Goal: Task Accomplishment & Management: Complete application form

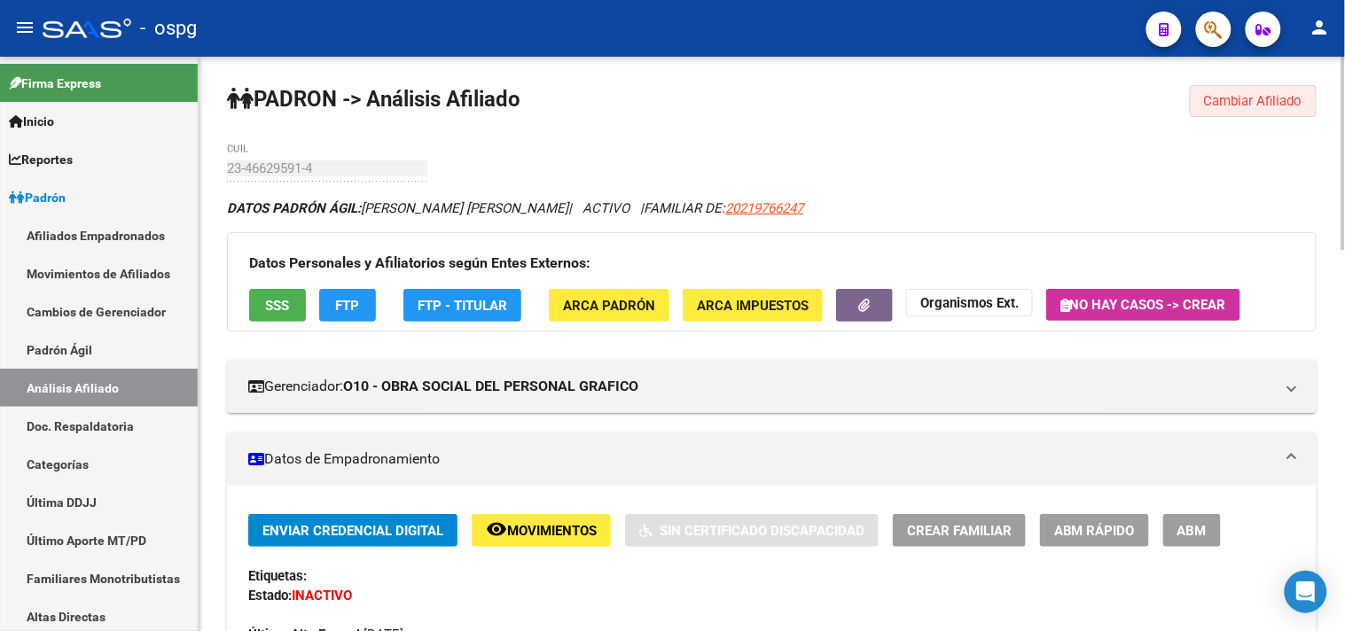
drag, startPoint x: 1283, startPoint y: 98, endPoint x: 1237, endPoint y: 124, distance: 54.0
click at [1283, 98] on span "Cambiar Afiliado" at bounding box center [1253, 101] width 98 height 16
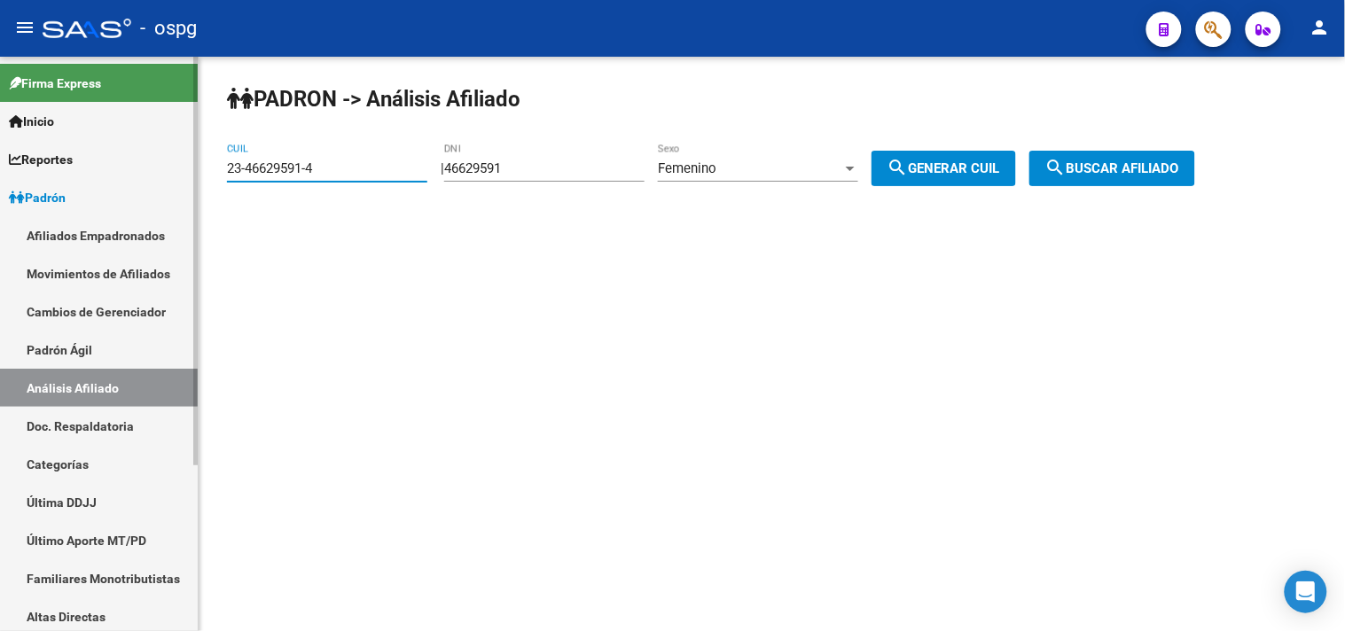
drag, startPoint x: 316, startPoint y: 171, endPoint x: 193, endPoint y: 168, distance: 122.4
click at [193, 168] on mat-sidenav-container "Firma Express Inicio Instructivos Contacto OS Reportes Ingresos Devengados Anál…" at bounding box center [672, 344] width 1345 height 574
click at [1127, 171] on span "search Buscar afiliado" at bounding box center [1112, 168] width 134 height 16
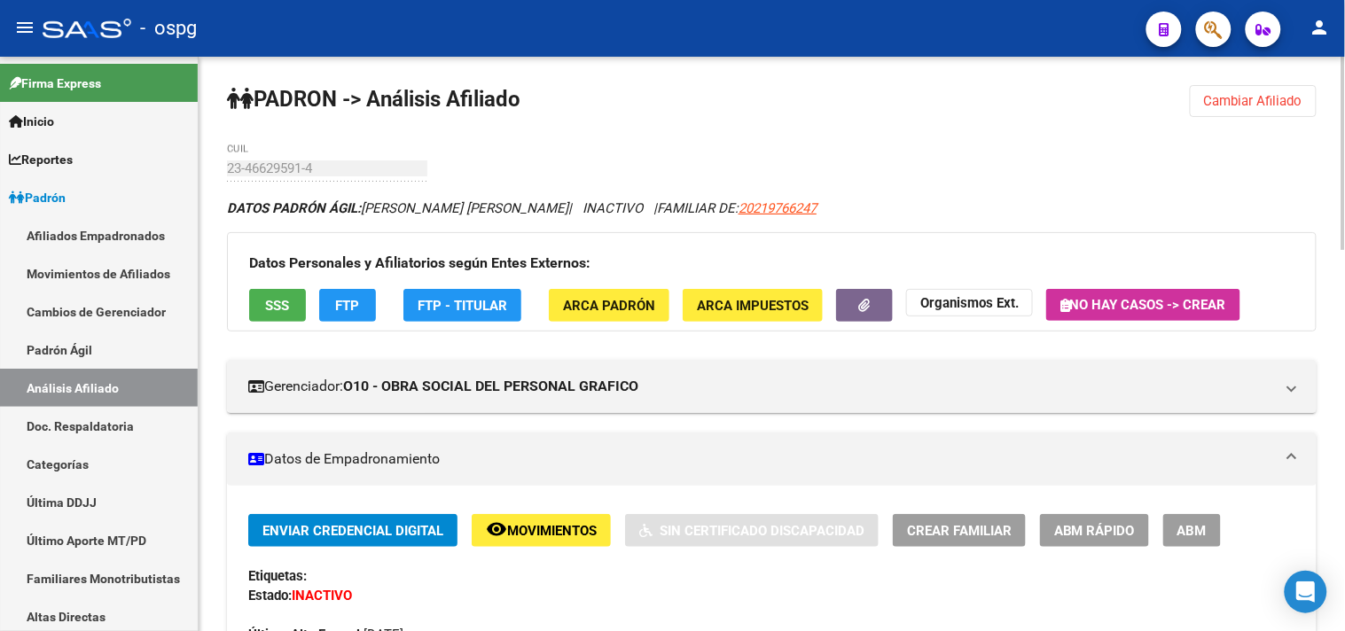
click at [1263, 101] on span "Cambiar Afiliado" at bounding box center [1253, 101] width 98 height 16
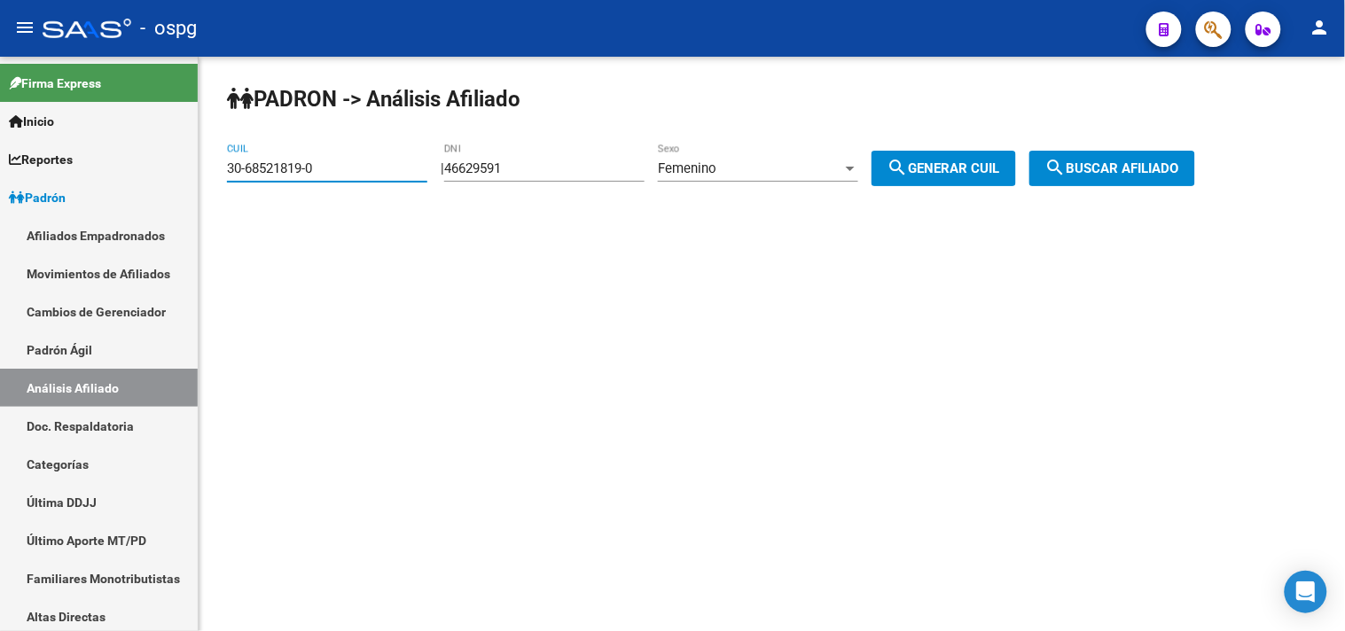
drag, startPoint x: 288, startPoint y: 167, endPoint x: 235, endPoint y: 167, distance: 53.2
click at [235, 167] on input "30-68521819-0" at bounding box center [327, 168] width 200 height 16
type input "3"
type input "20-32389227-0"
click at [1131, 181] on button "search Buscar afiliado" at bounding box center [1112, 168] width 166 height 35
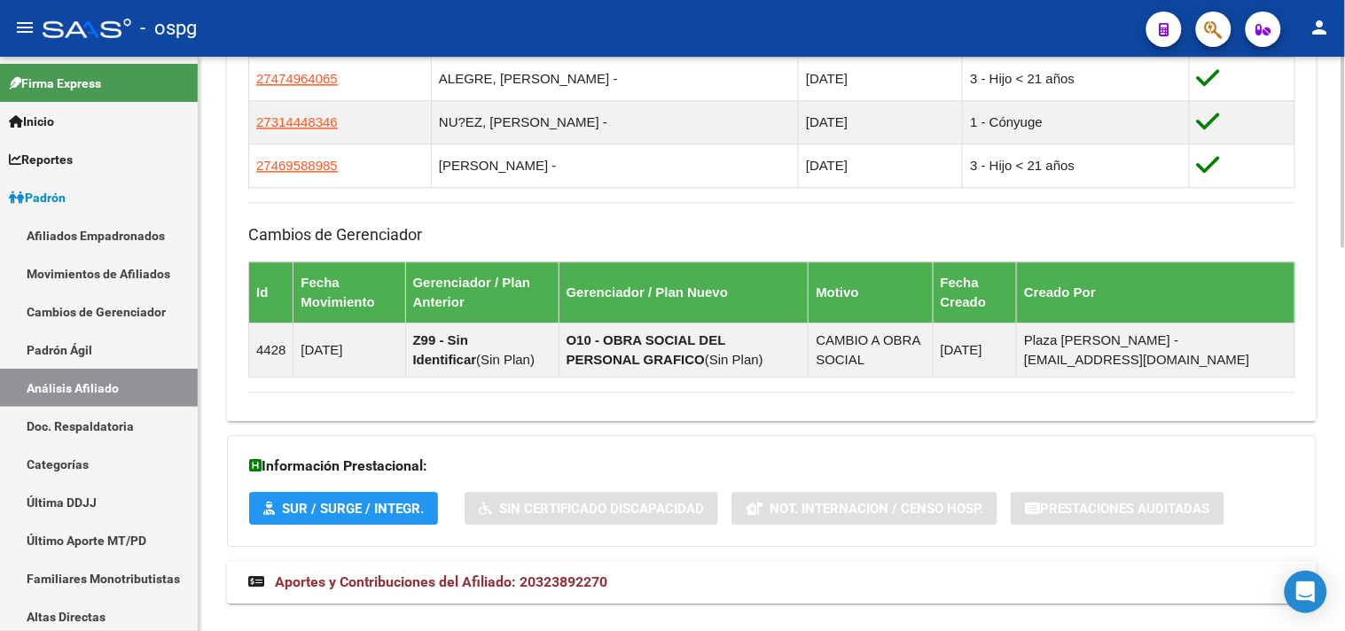
scroll to position [1158, 0]
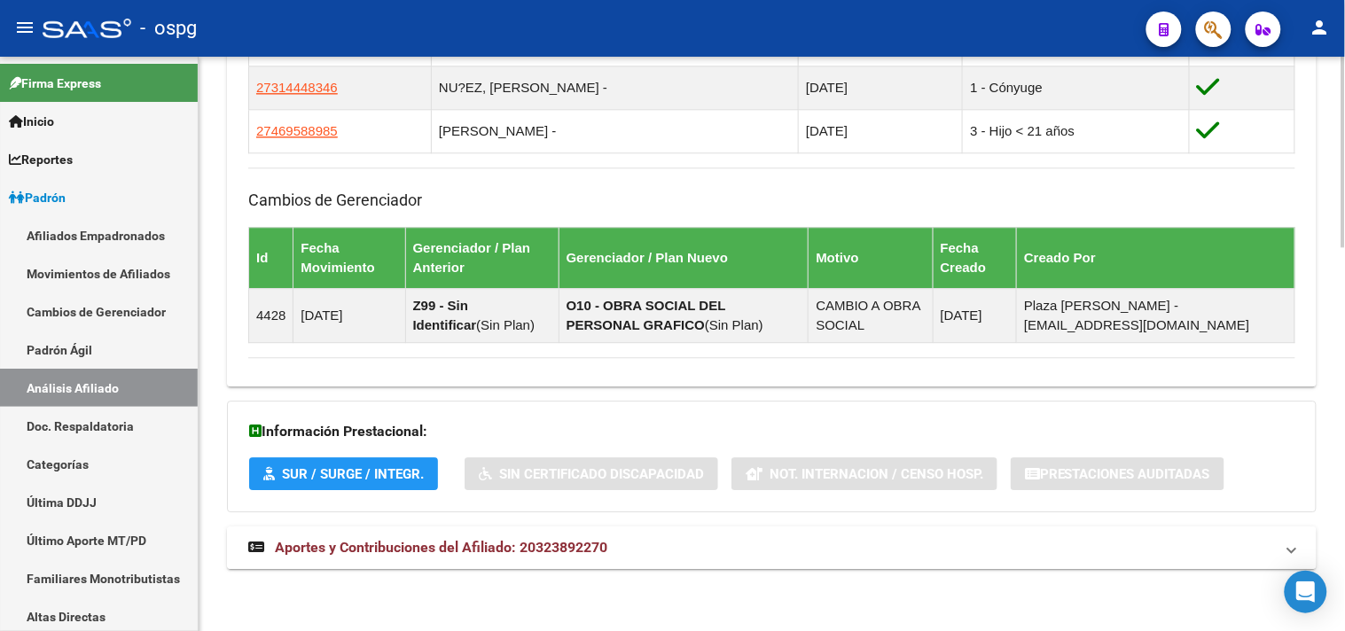
click at [472, 539] on span "Aportes y Contribuciones del Afiliado: 20323892270" at bounding box center [441, 547] width 332 height 17
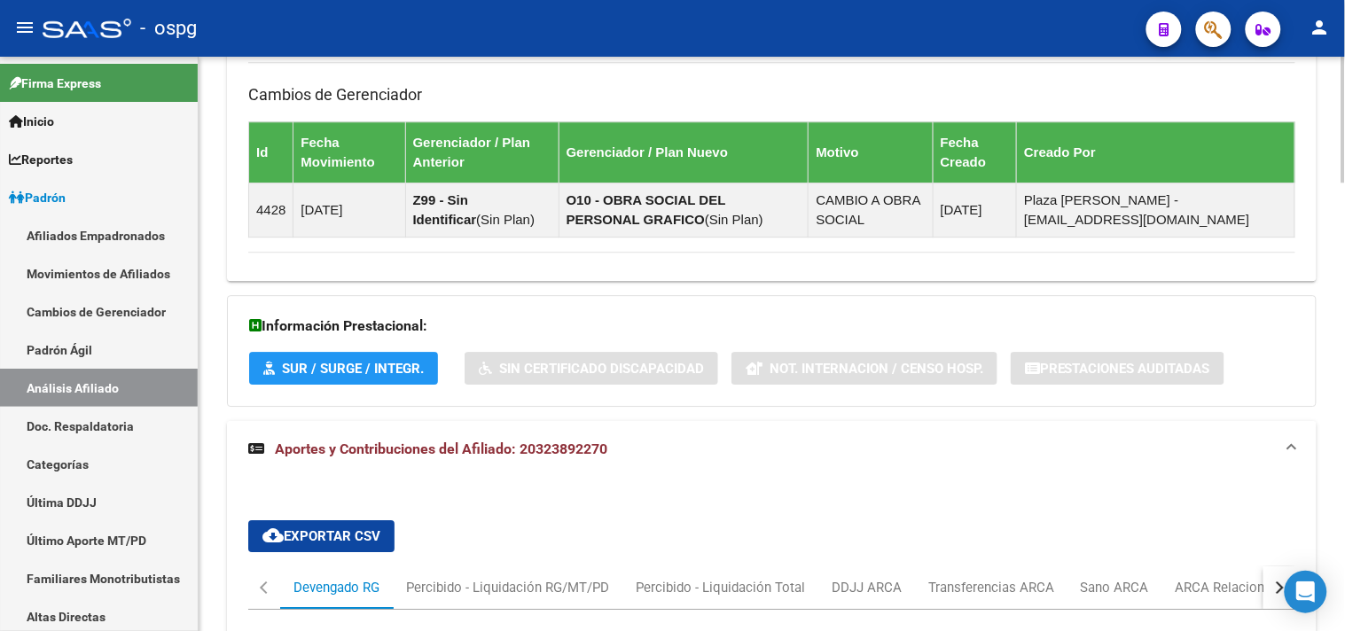
scroll to position [1360, 0]
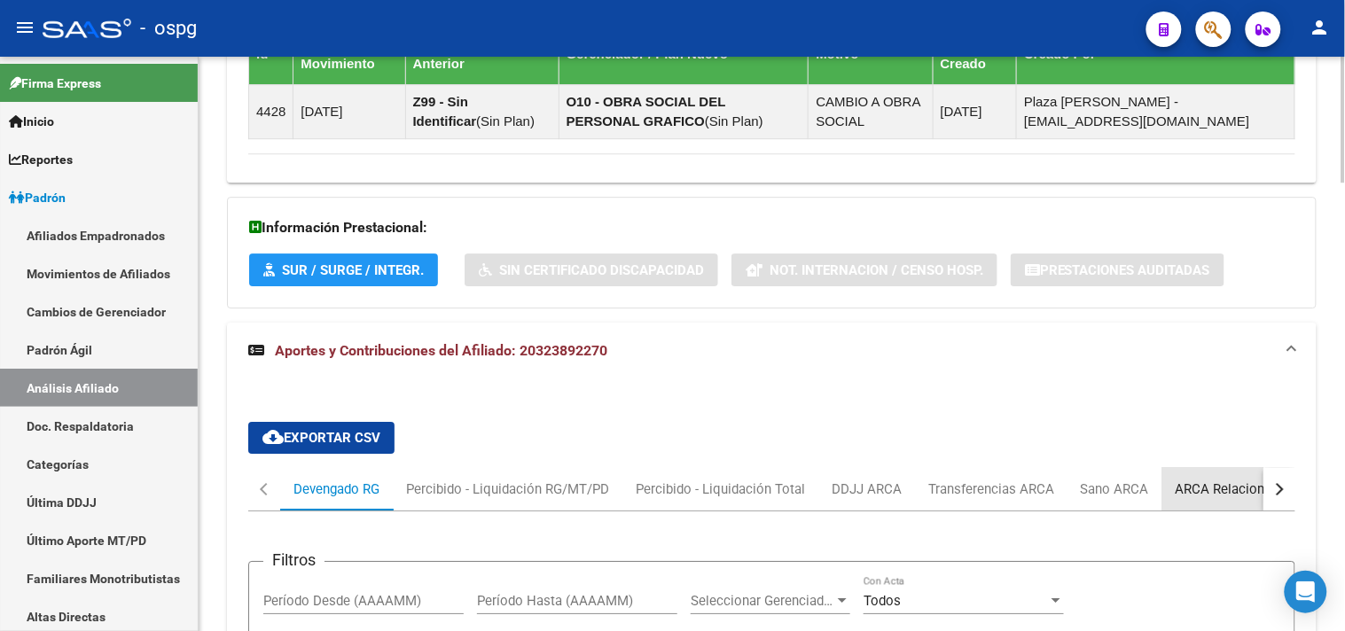
click at [1205, 494] on div "ARCA Relaciones Laborales" at bounding box center [1258, 490] width 166 height 20
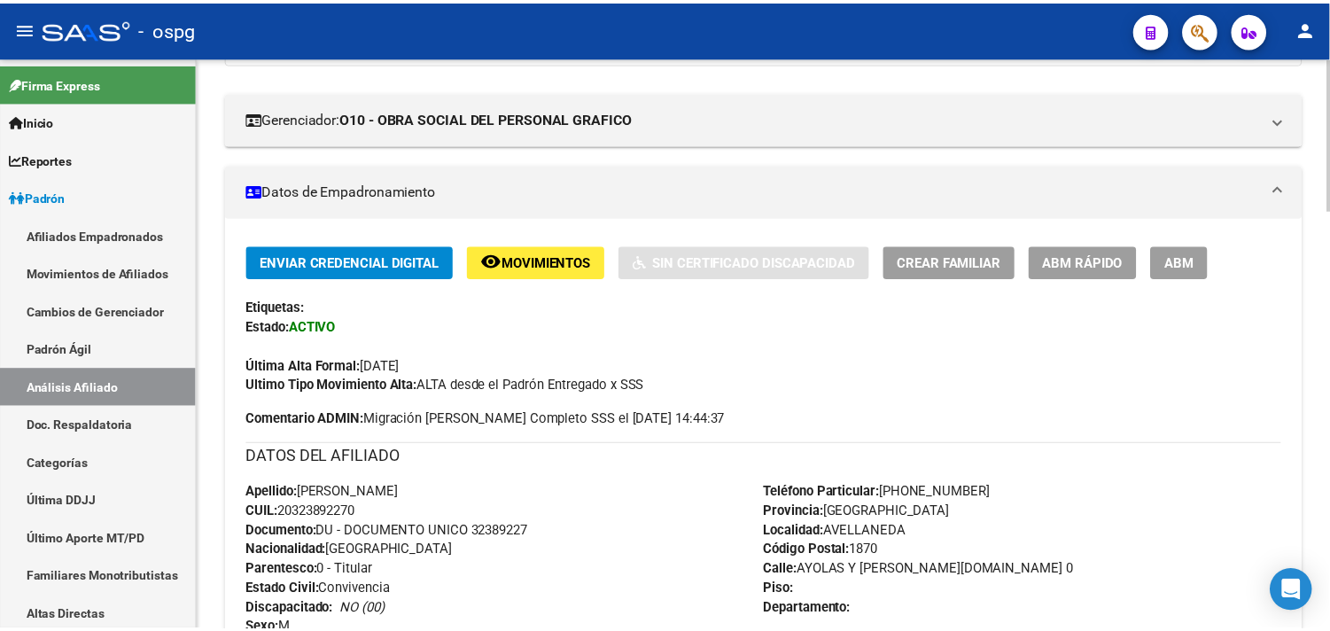
scroll to position [80, 0]
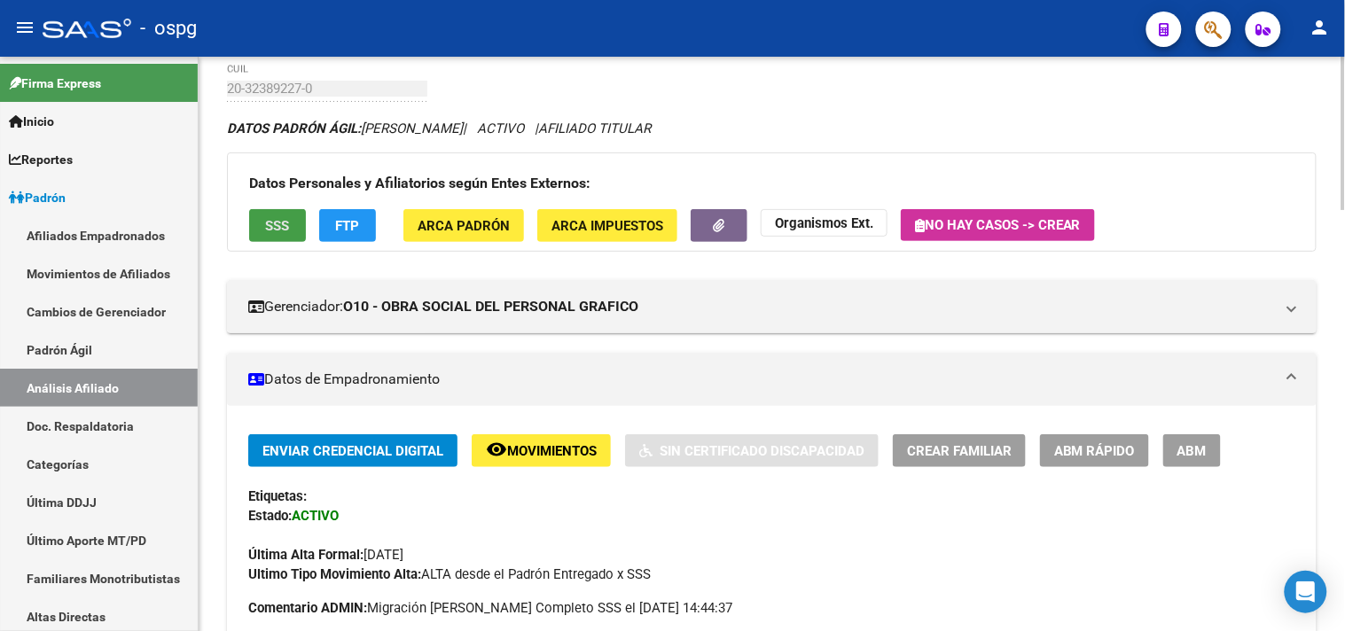
click at [276, 225] on span "SSS" at bounding box center [278, 226] width 24 height 16
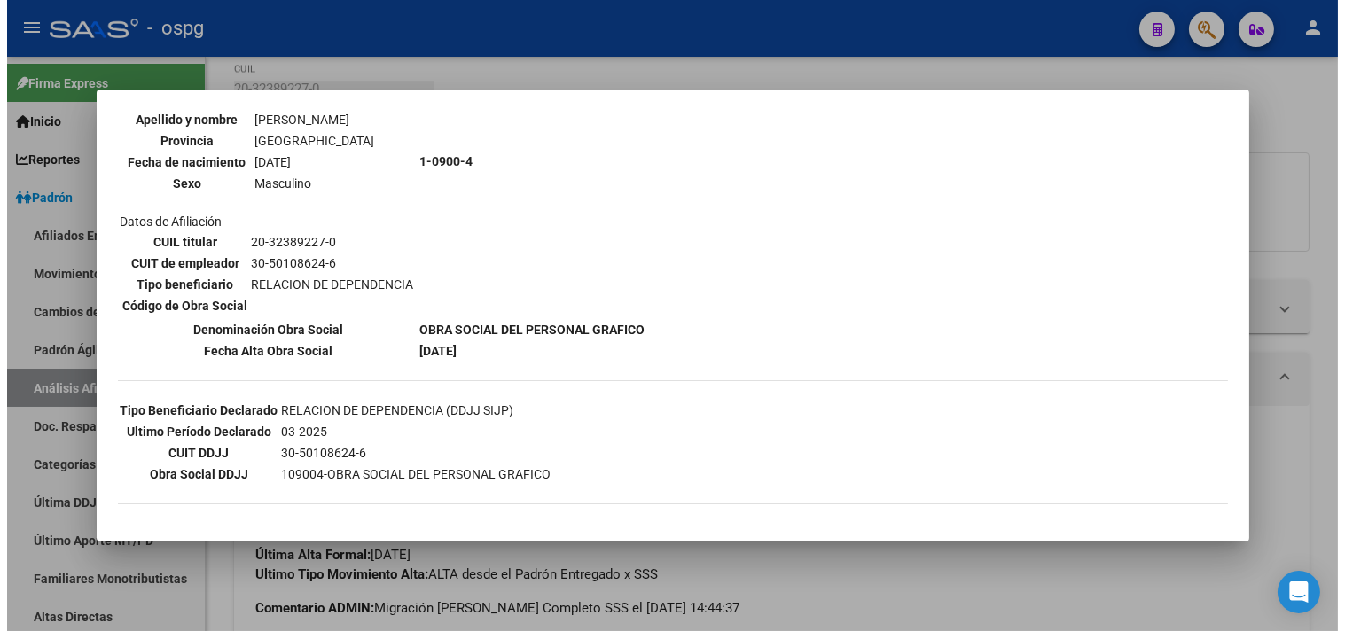
scroll to position [197, 0]
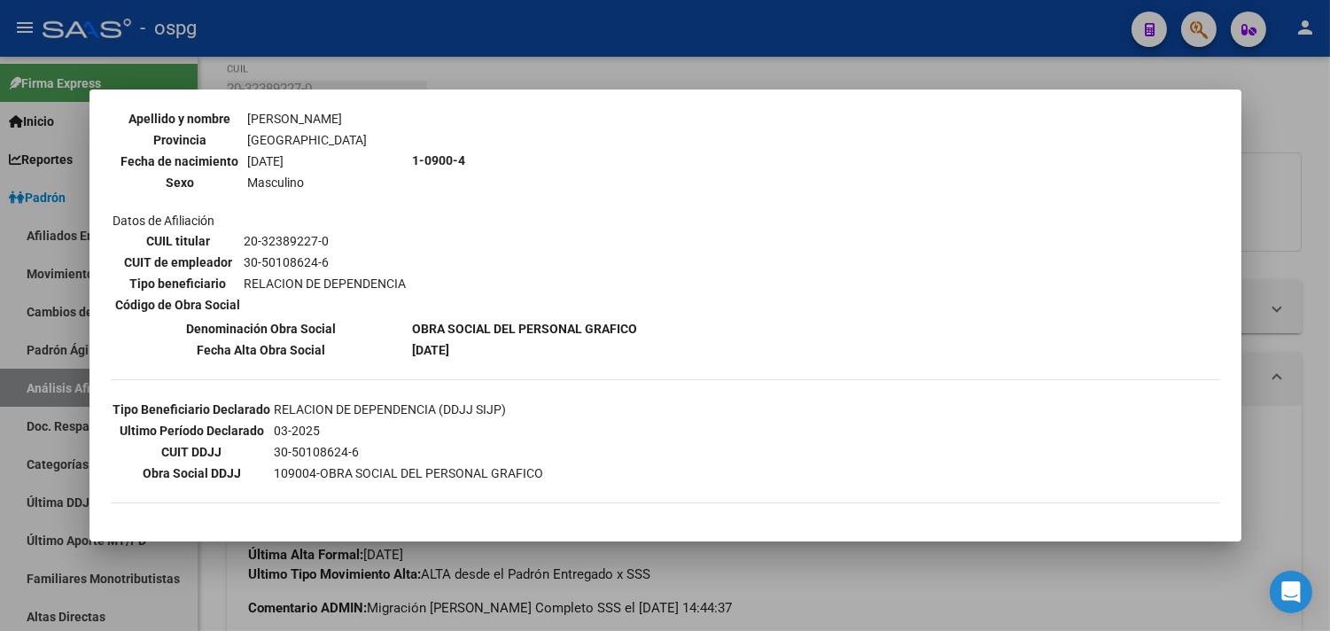
drag, startPoint x: 558, startPoint y: 100, endPoint x: 562, endPoint y: 90, distance: 10.4
click at [559, 98] on mat-dialog-container "--ACTIVO en Obra Social según consulta SSS-- DATOS DE AFILIACION VIGENTE Datos …" at bounding box center [666, 316] width 1152 height 453
drag, startPoint x: 616, startPoint y: 82, endPoint x: 640, endPoint y: 38, distance: 49.6
click at [619, 80] on div at bounding box center [665, 315] width 1330 height 631
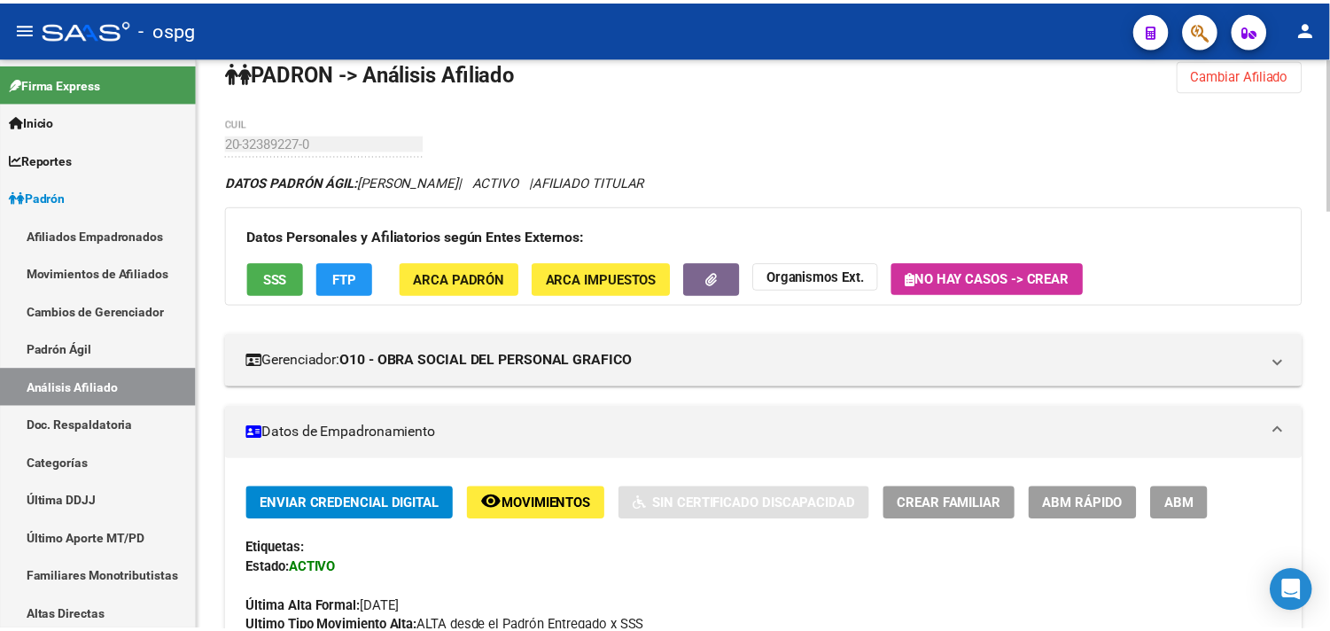
scroll to position [0, 0]
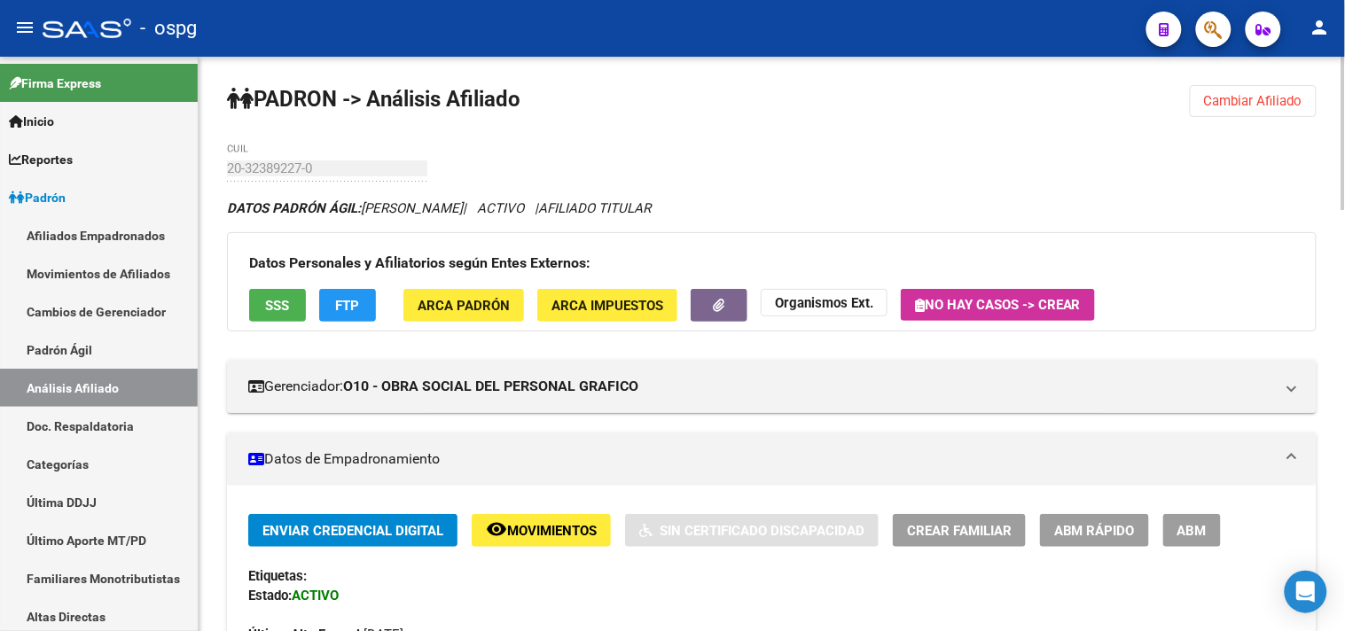
click at [733, 305] on button "button" at bounding box center [719, 305] width 57 height 33
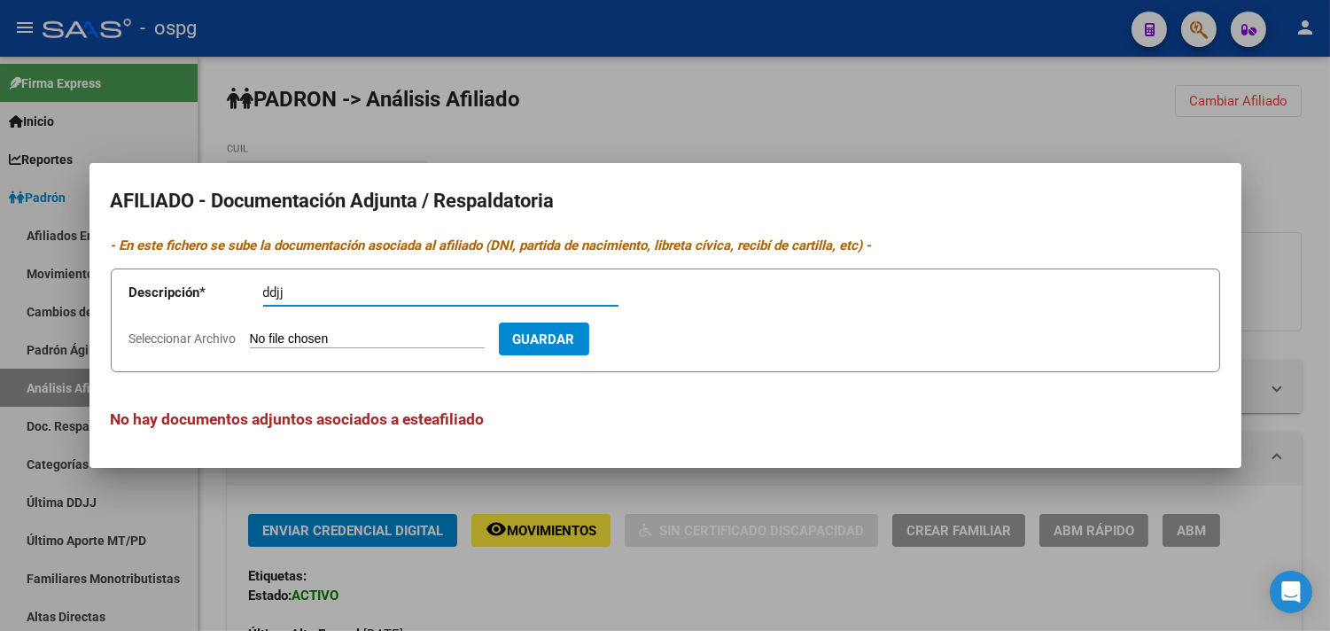
type input "ddjj"
click at [300, 339] on input "Seleccionar Archivo" at bounding box center [367, 340] width 235 height 17
type input "C:\fakepath\ddjj alegre.jpg"
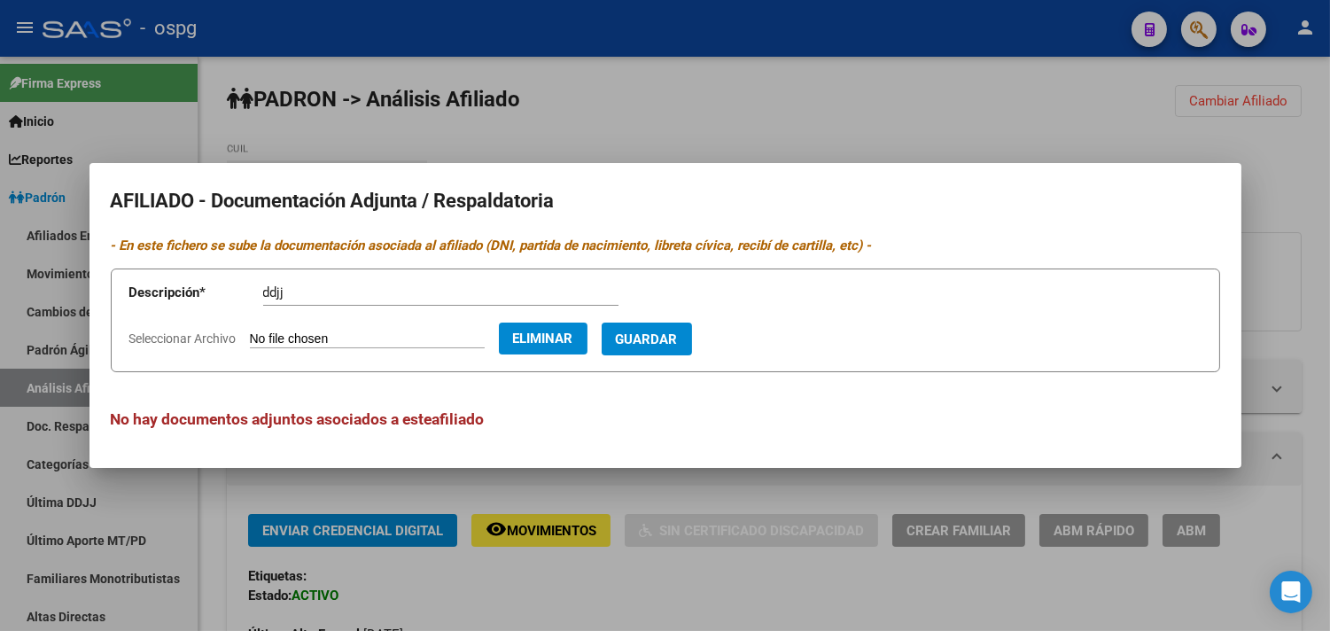
drag, startPoint x: 674, startPoint y: 343, endPoint x: 542, endPoint y: 333, distance: 132.4
click at [671, 342] on span "Guardar" at bounding box center [647, 340] width 62 height 16
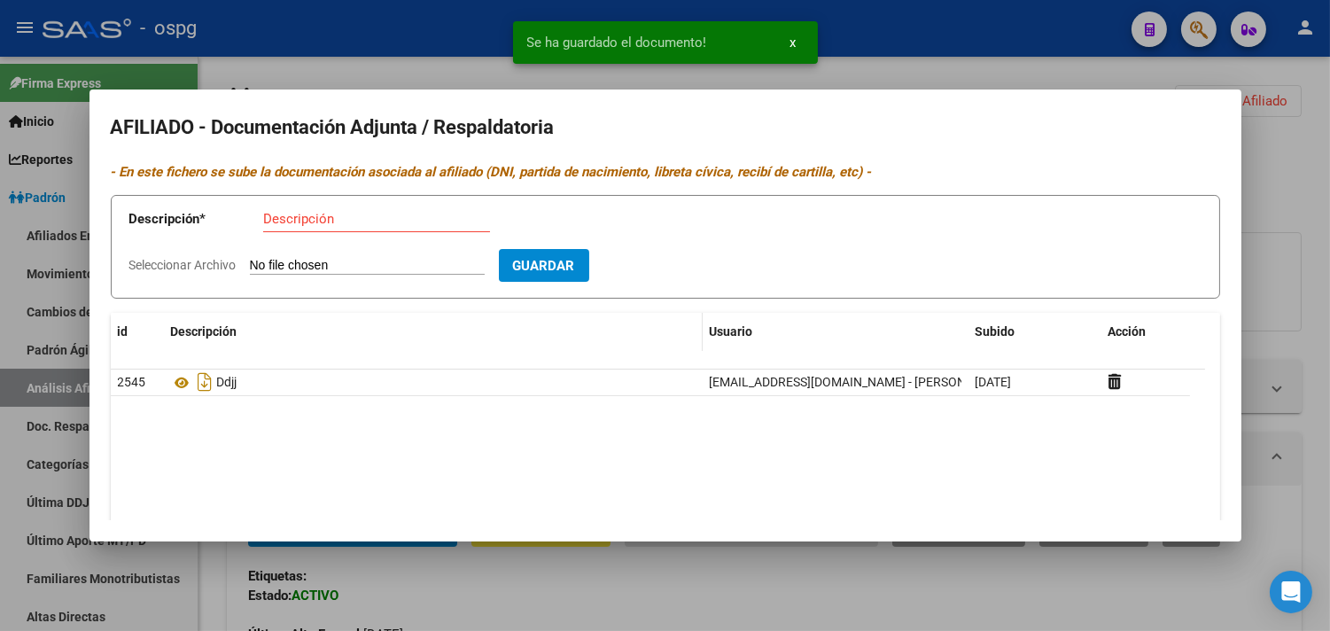
click at [276, 316] on datatable-header-cell "Descripción" at bounding box center [433, 332] width 539 height 38
click at [277, 226] on input "Descripción" at bounding box center [376, 219] width 227 height 16
type input "alta"
click at [255, 269] on input "Seleccionar Archivo" at bounding box center [367, 266] width 235 height 17
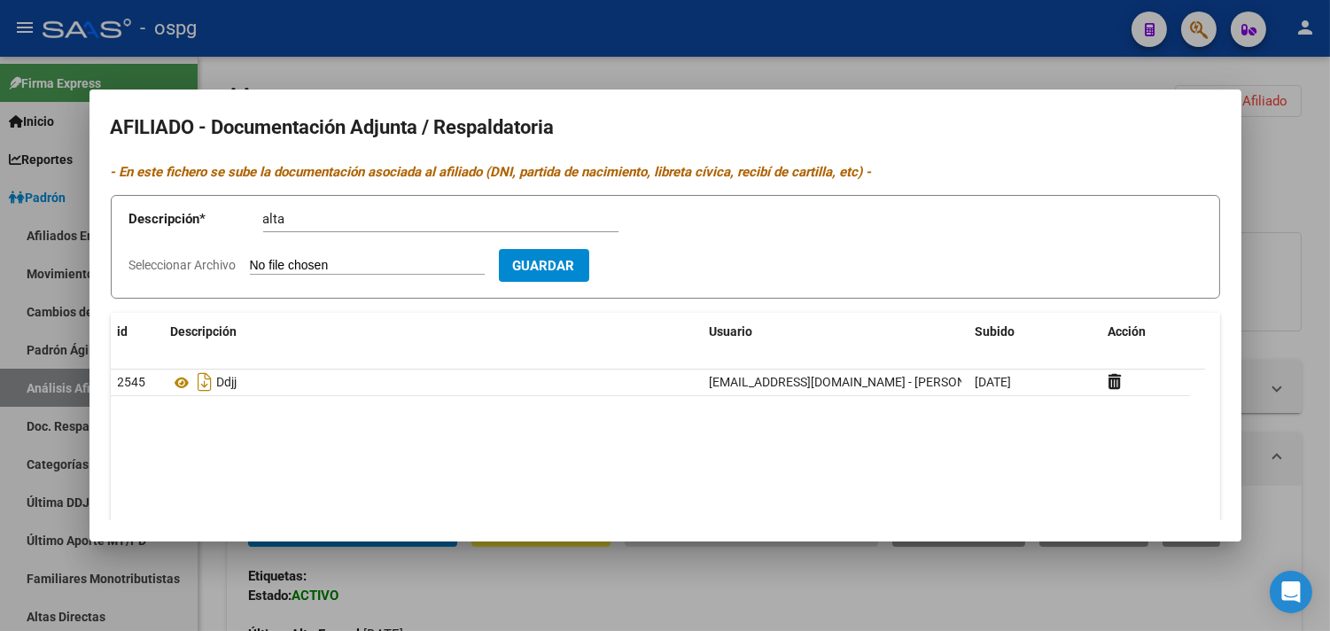
type input "C:\fakepath\[PERSON_NAME].jpg"
click at [678, 267] on span "Guardar" at bounding box center [647, 266] width 62 height 16
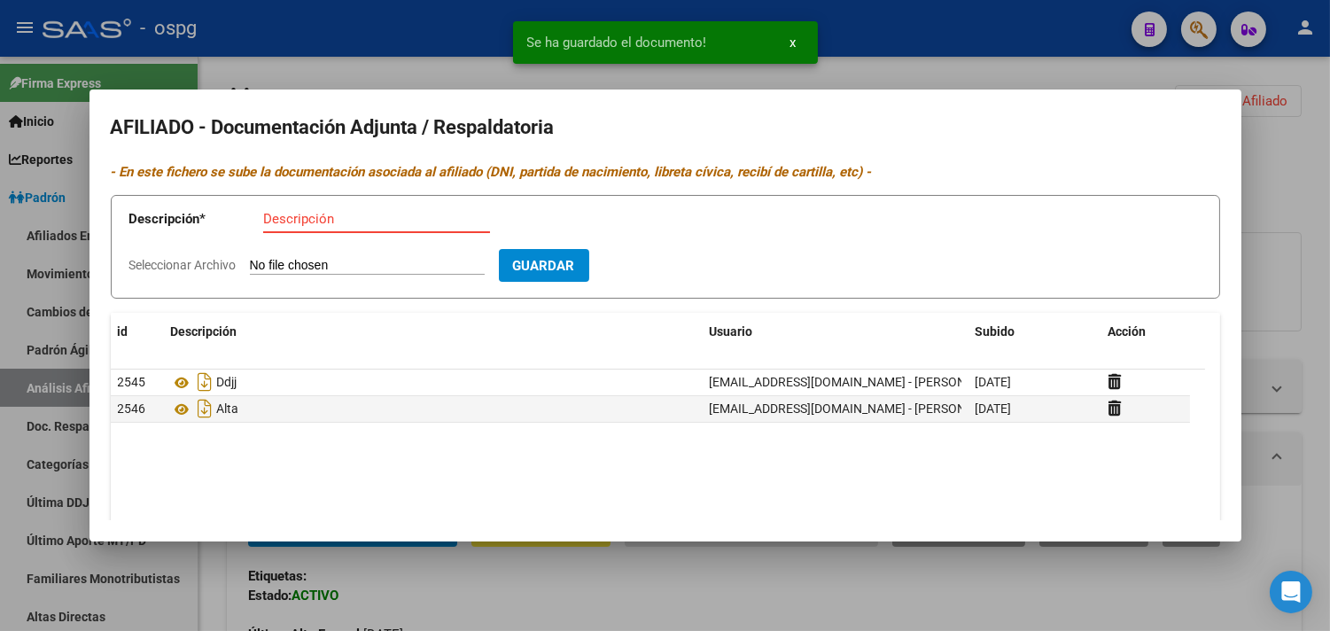
click at [289, 219] on input "Descripción" at bounding box center [376, 219] width 227 height 16
type input "recibo"
click at [278, 258] on app-file-uploader "Seleccionar Archivo" at bounding box center [314, 265] width 370 height 16
click at [273, 267] on input "Seleccionar Archivo" at bounding box center [367, 266] width 235 height 17
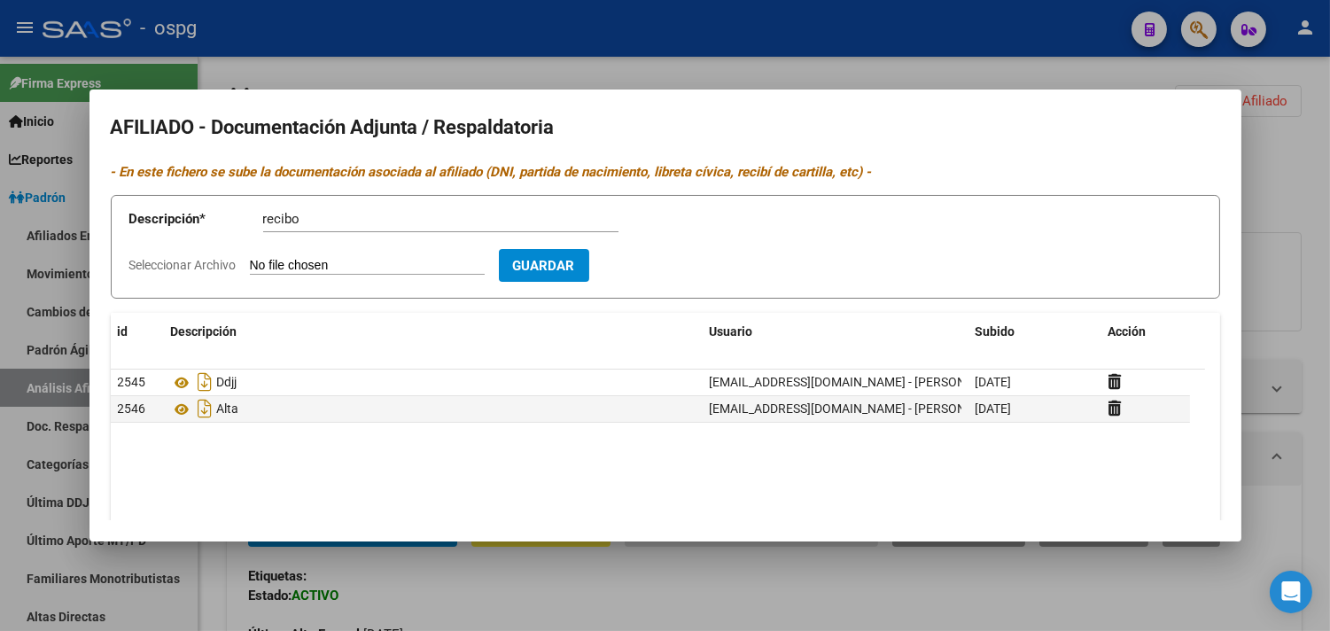
type input "C:\fakepath\ALEGRE-202508.pdf"
click at [688, 275] on button "Guardar" at bounding box center [647, 265] width 90 height 33
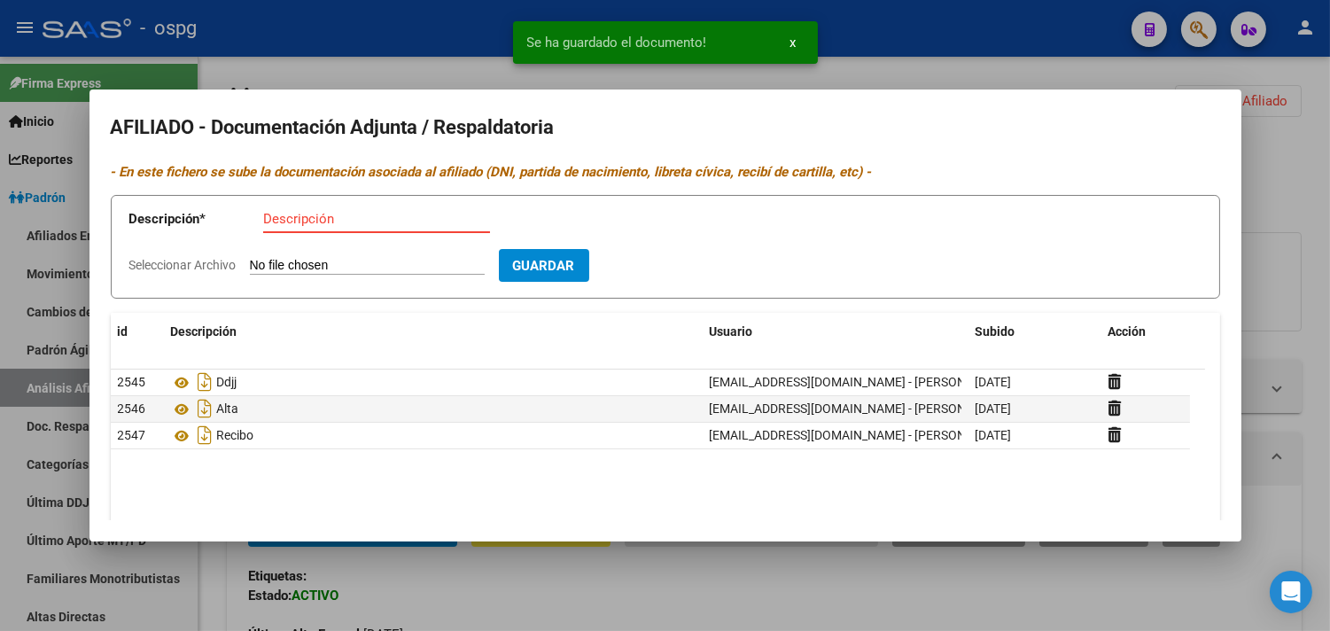
click at [295, 225] on input "Descripción" at bounding box center [376, 219] width 227 height 16
type input "dni"
click at [251, 267] on input "Seleccionar Archivo" at bounding box center [367, 266] width 235 height 17
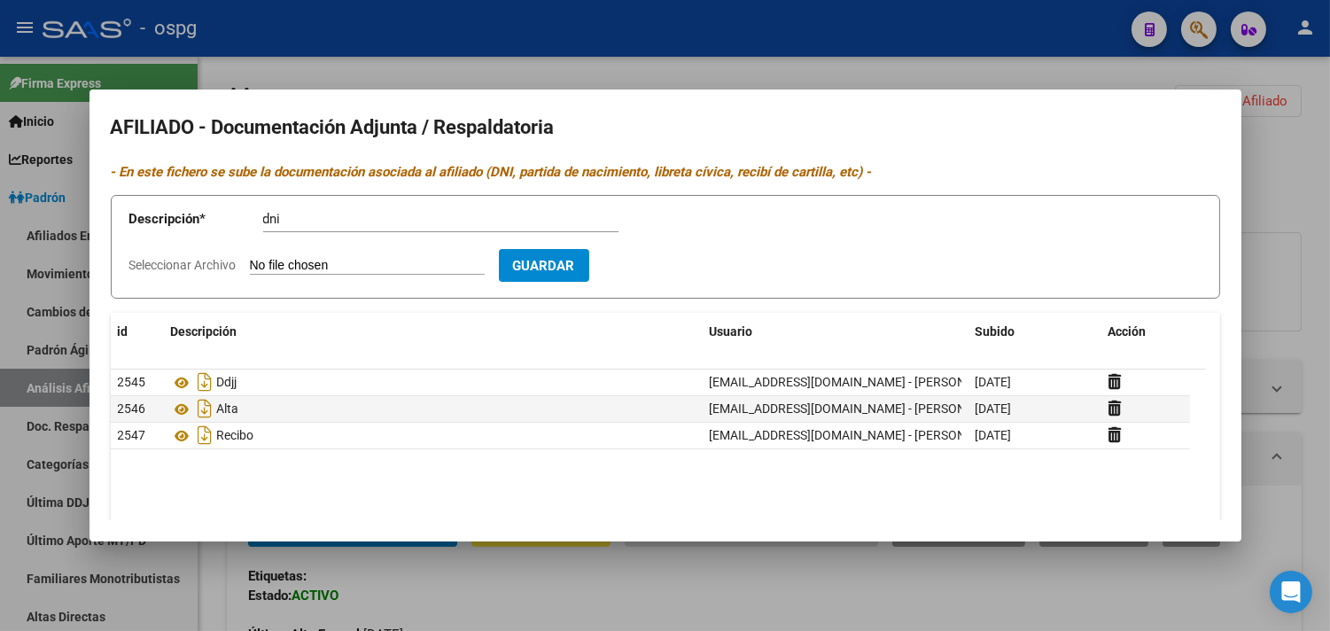
type input "C:\fakepath\f dni alegre.jpg"
drag, startPoint x: 667, startPoint y: 269, endPoint x: 483, endPoint y: 252, distance: 185.1
click at [666, 268] on span "Guardar" at bounding box center [647, 266] width 62 height 16
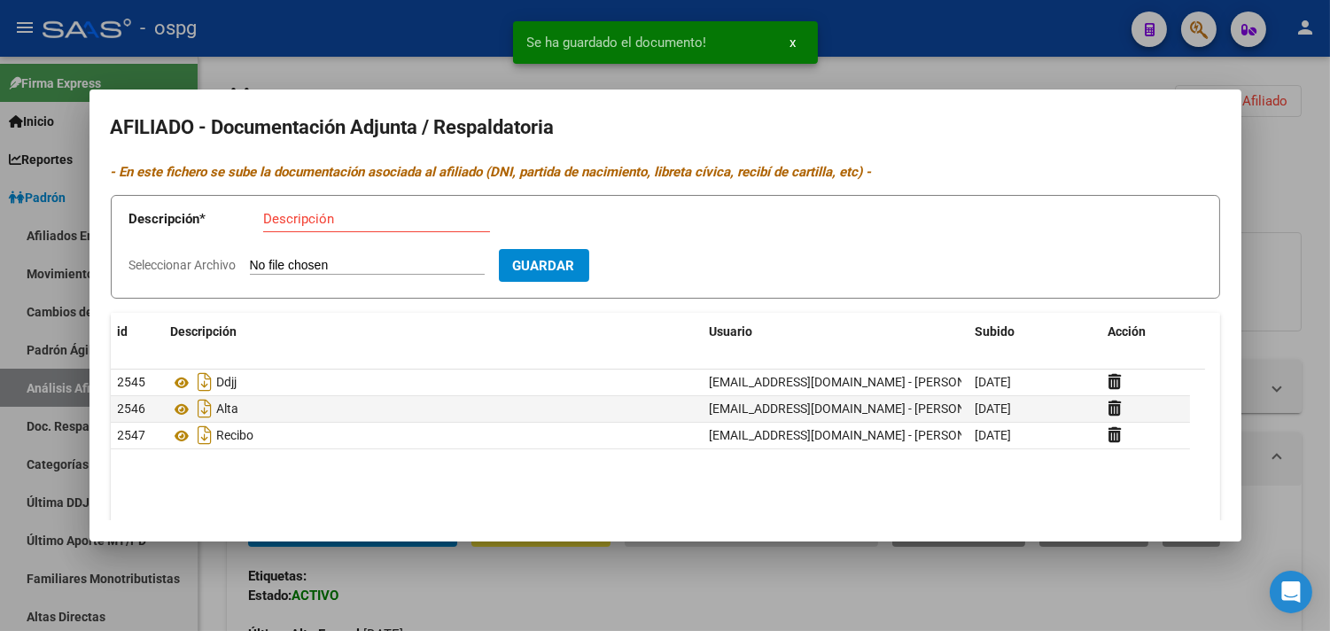
click at [282, 223] on input "Descripción" at bounding box center [376, 219] width 227 height 16
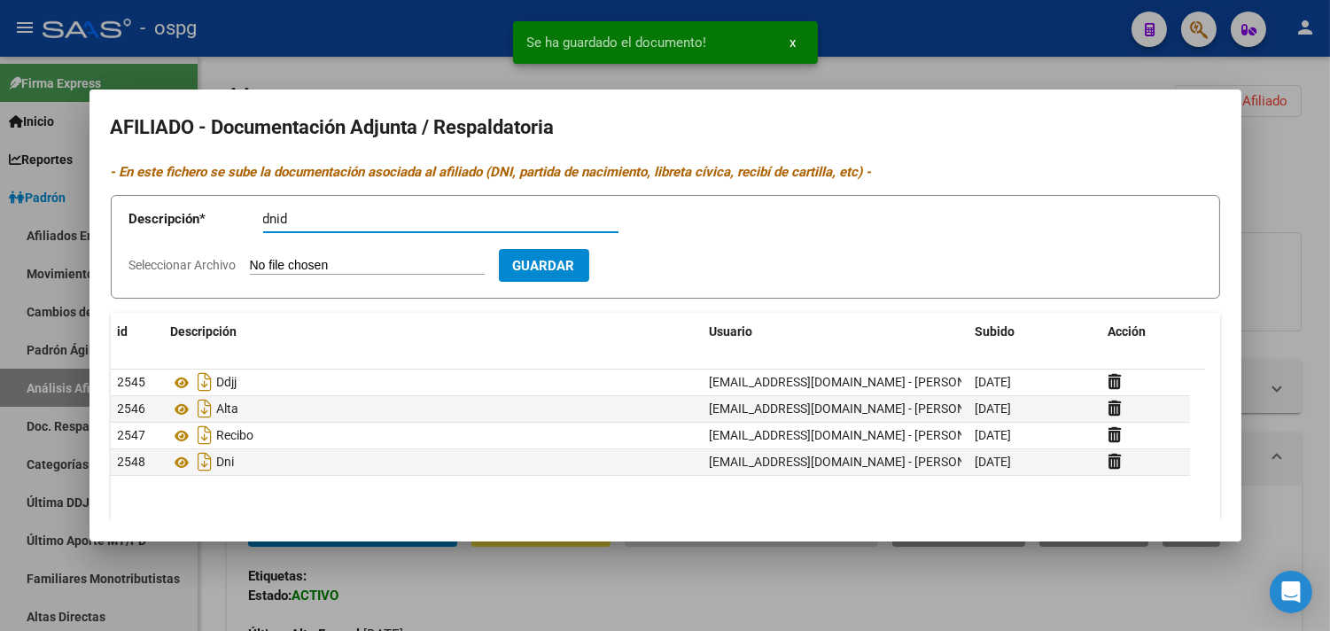
type input "dnid"
click at [270, 262] on input "Seleccionar Archivo" at bounding box center [367, 266] width 235 height 17
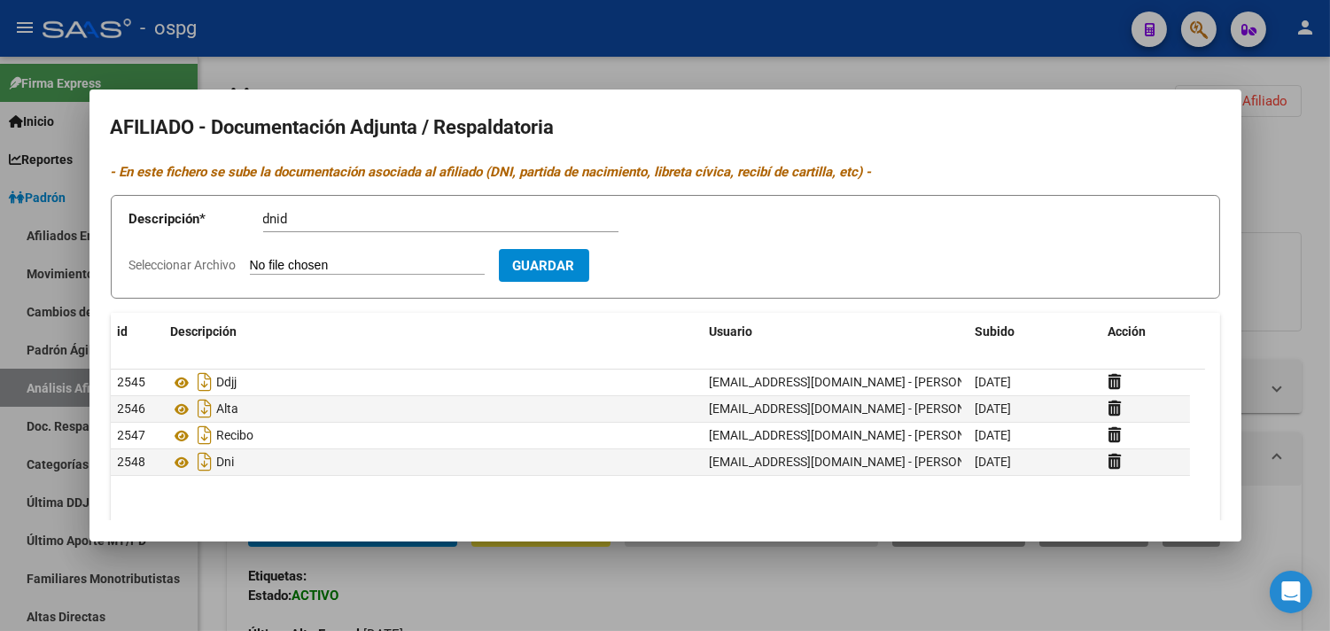
type input "C:\fakepath\d dni alegre.jpg"
click at [678, 263] on span "Guardar" at bounding box center [647, 266] width 62 height 16
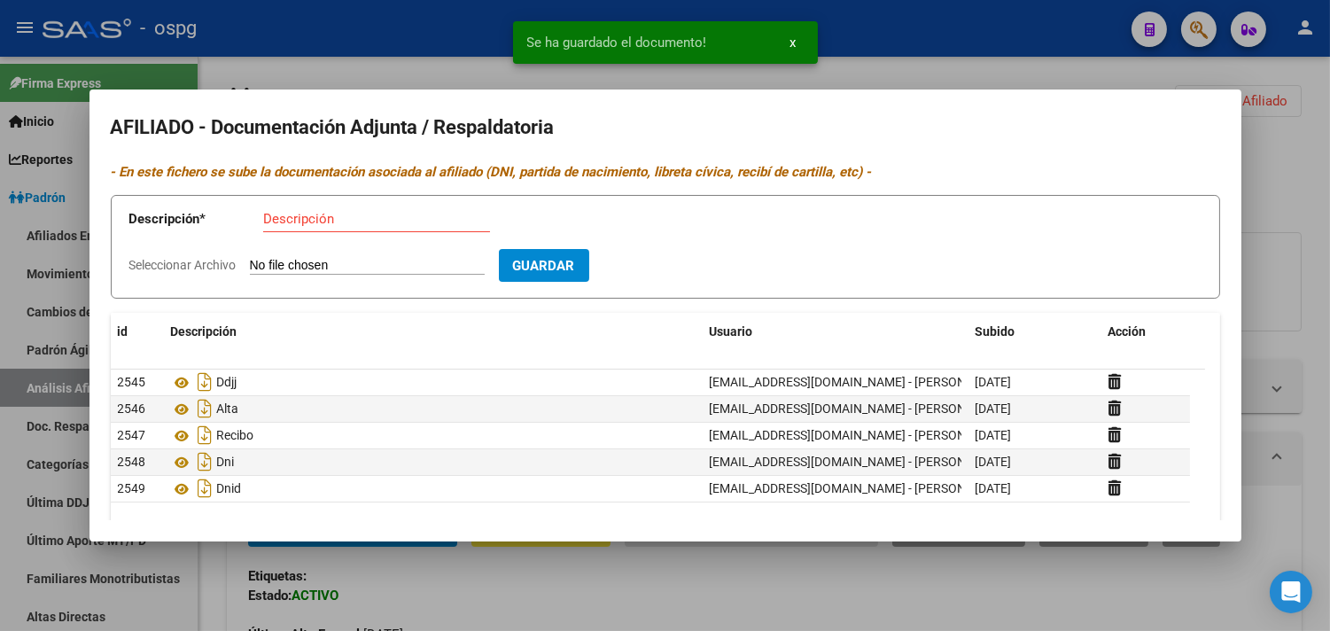
click at [276, 217] on input "Descripción" at bounding box center [376, 219] width 227 height 16
type input "cert"
click at [269, 266] on input "Seleccionar Archivo" at bounding box center [367, 266] width 235 height 17
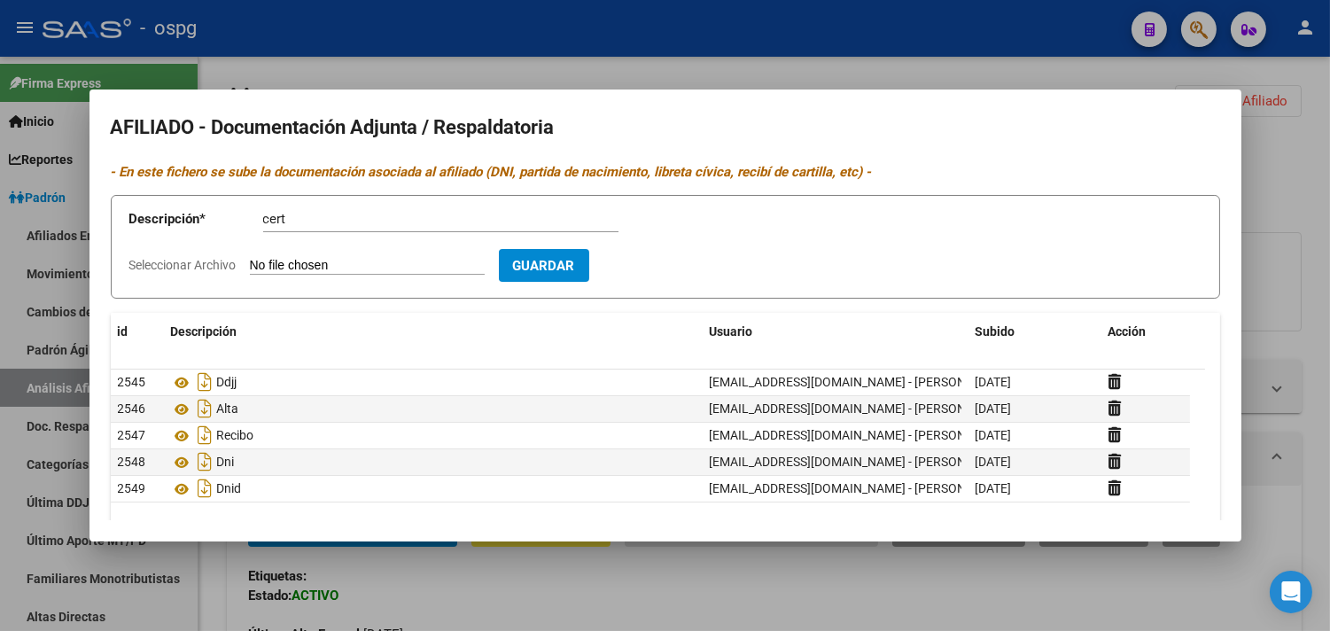
type input "C:\fakepath\cer alegre.jpg"
click at [678, 266] on span "Guardar" at bounding box center [647, 266] width 62 height 16
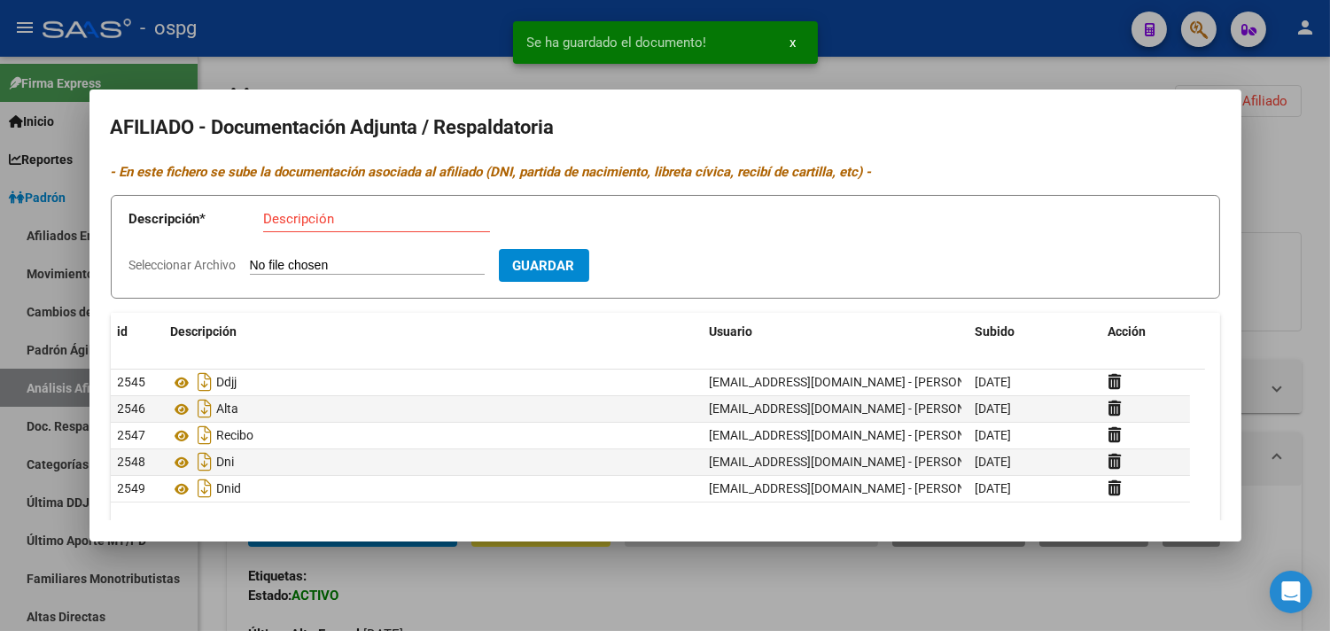
click at [276, 222] on input "Descripción" at bounding box center [376, 219] width 227 height 16
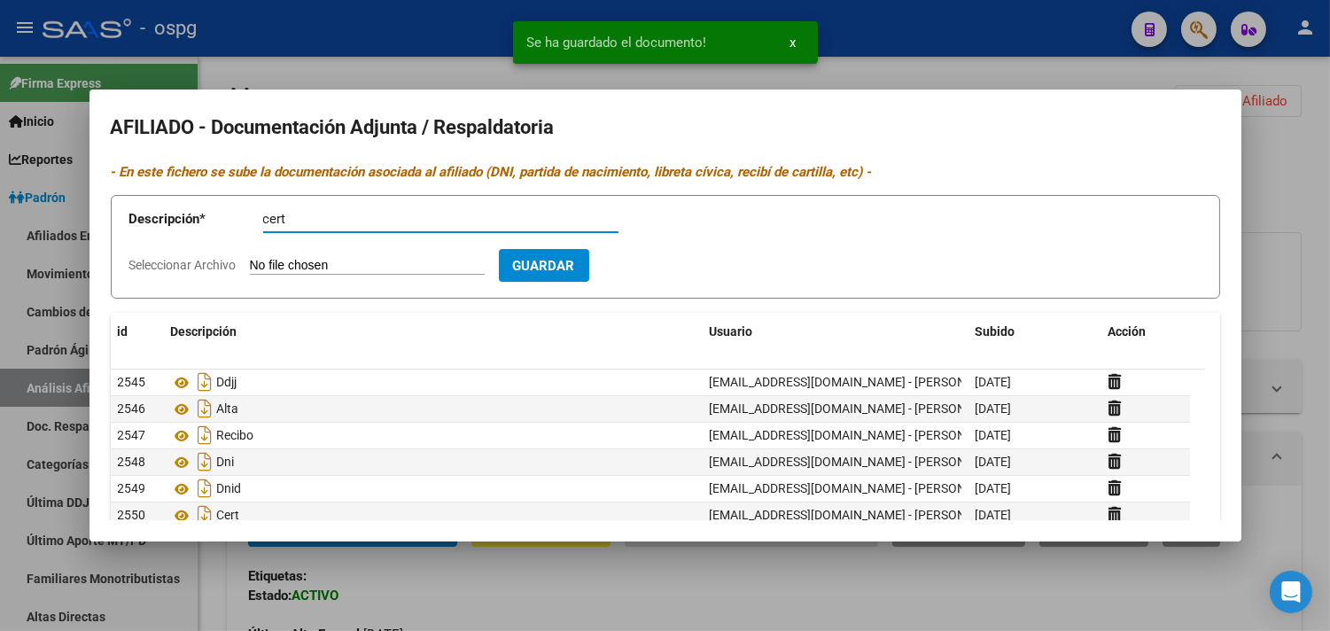
type input "cert"
click at [266, 263] on input "Seleccionar Archivo" at bounding box center [367, 266] width 235 height 17
type input "C:\fakepath\cert alegre.jpg"
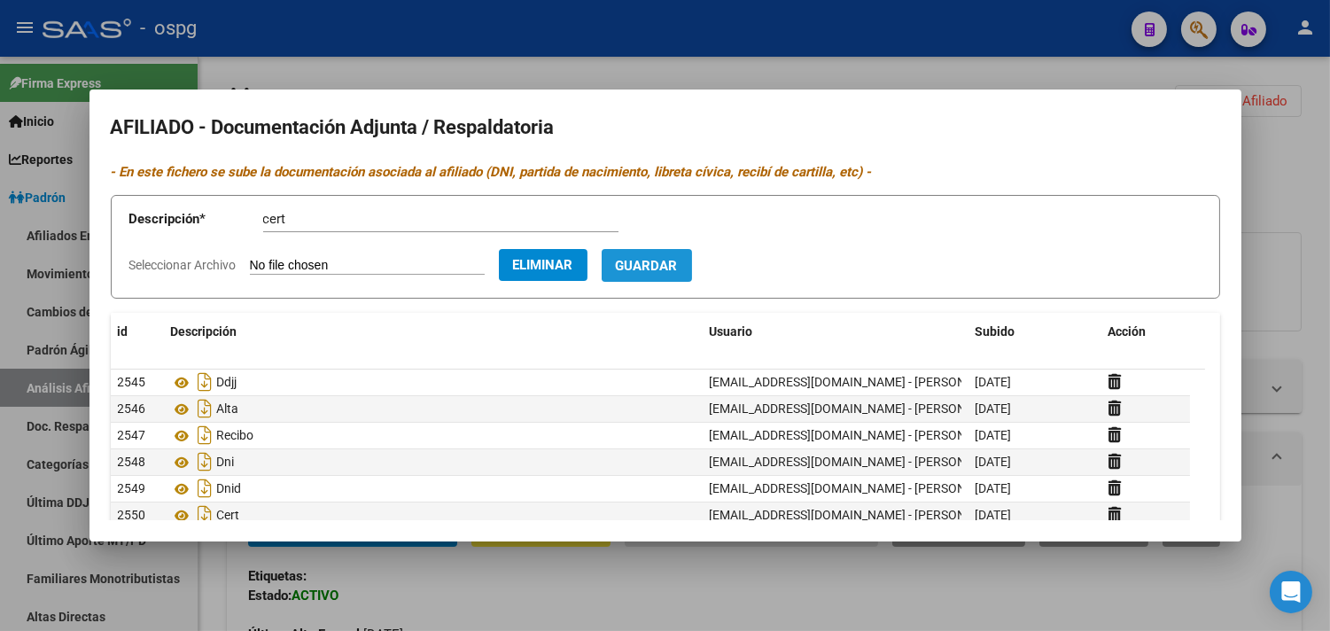
click at [675, 275] on button "Guardar" at bounding box center [647, 265] width 90 height 33
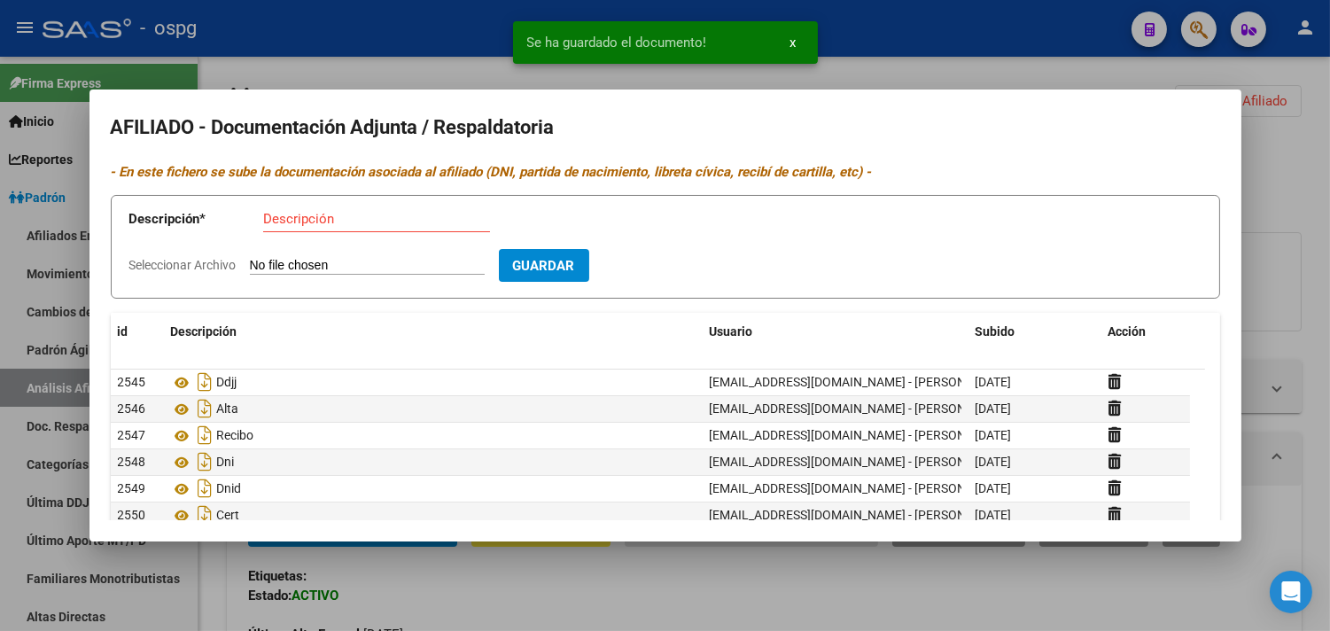
click at [269, 223] on input "Descripción" at bounding box center [376, 219] width 227 height 16
type input "cert"
click at [284, 261] on input "Seleccionar Archivo" at bounding box center [367, 266] width 235 height 17
type input "C:\fakepath\cert alegree.jpg"
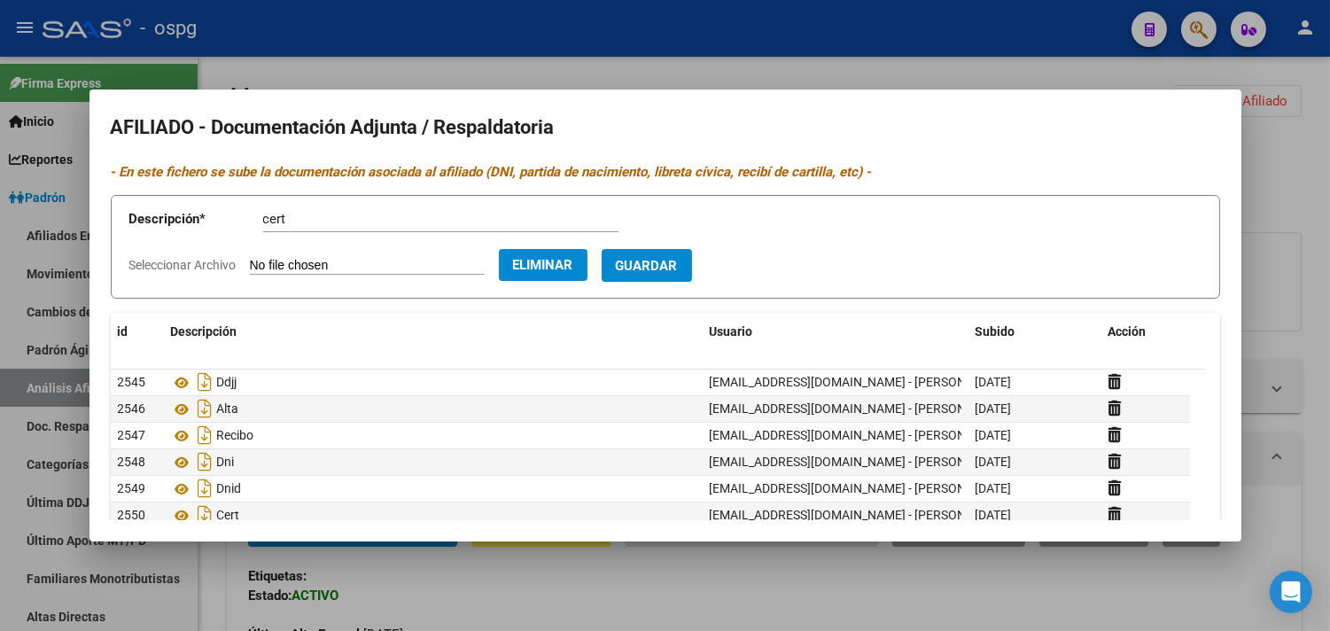
click at [675, 275] on button "Guardar" at bounding box center [647, 265] width 90 height 33
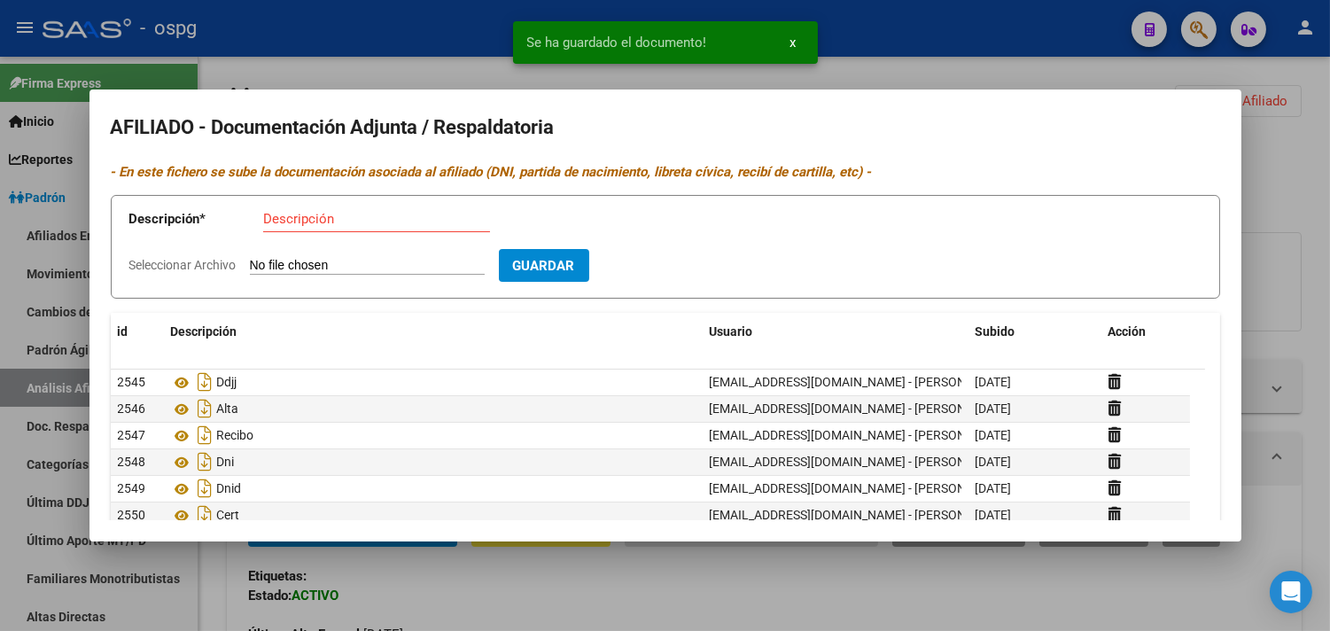
click at [270, 219] on input "Descripción" at bounding box center [376, 219] width 227 height 16
type input "cuil"
click at [280, 258] on app-file-uploader "Seleccionar Archivo" at bounding box center [314, 265] width 370 height 16
click at [332, 266] on input "Seleccionar Archivo" at bounding box center [367, 266] width 235 height 17
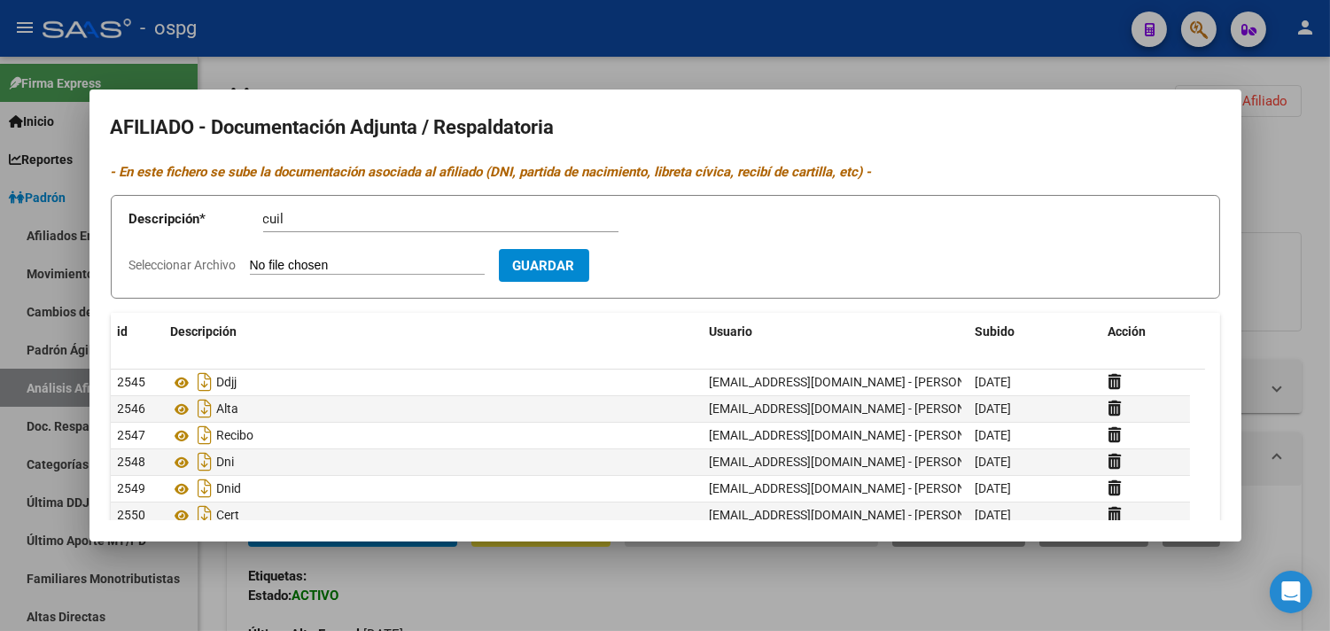
type input "C:\fakepath\[PERSON_NAME].jpg"
click at [667, 266] on span "Guardar" at bounding box center [647, 266] width 62 height 16
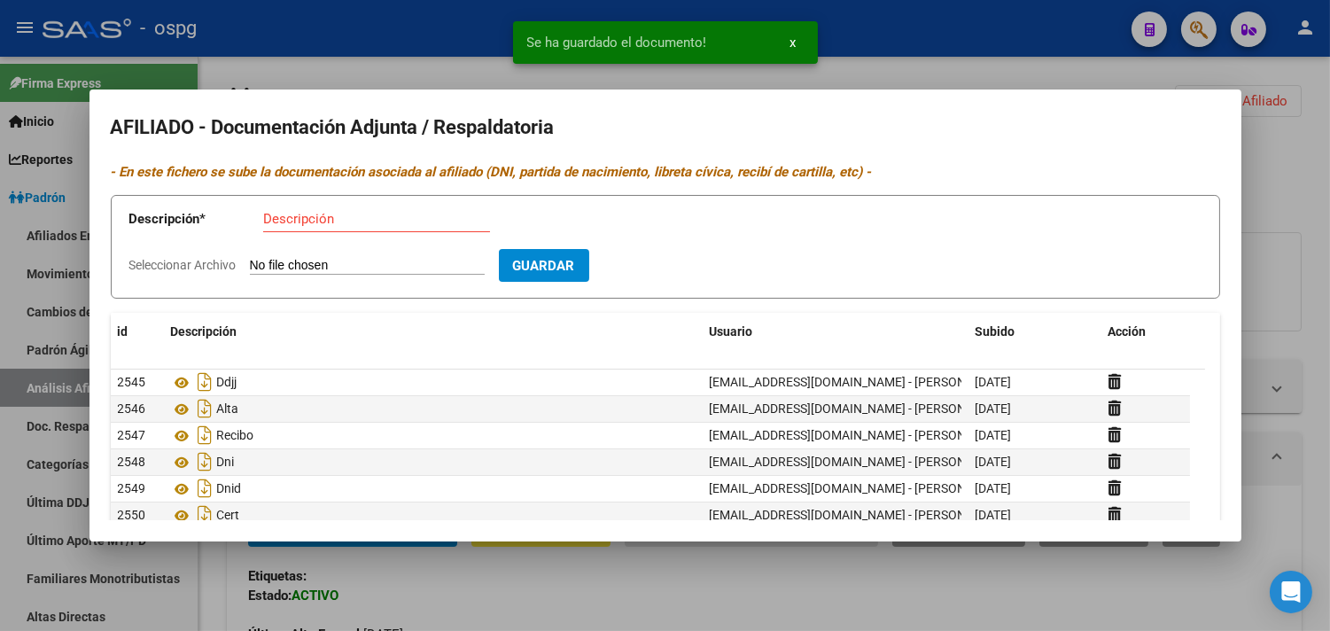
click at [288, 224] on input "Descripción" at bounding box center [376, 219] width 227 height 16
type input "cuil"
click at [316, 262] on input "Seleccionar Archivo" at bounding box center [367, 266] width 235 height 17
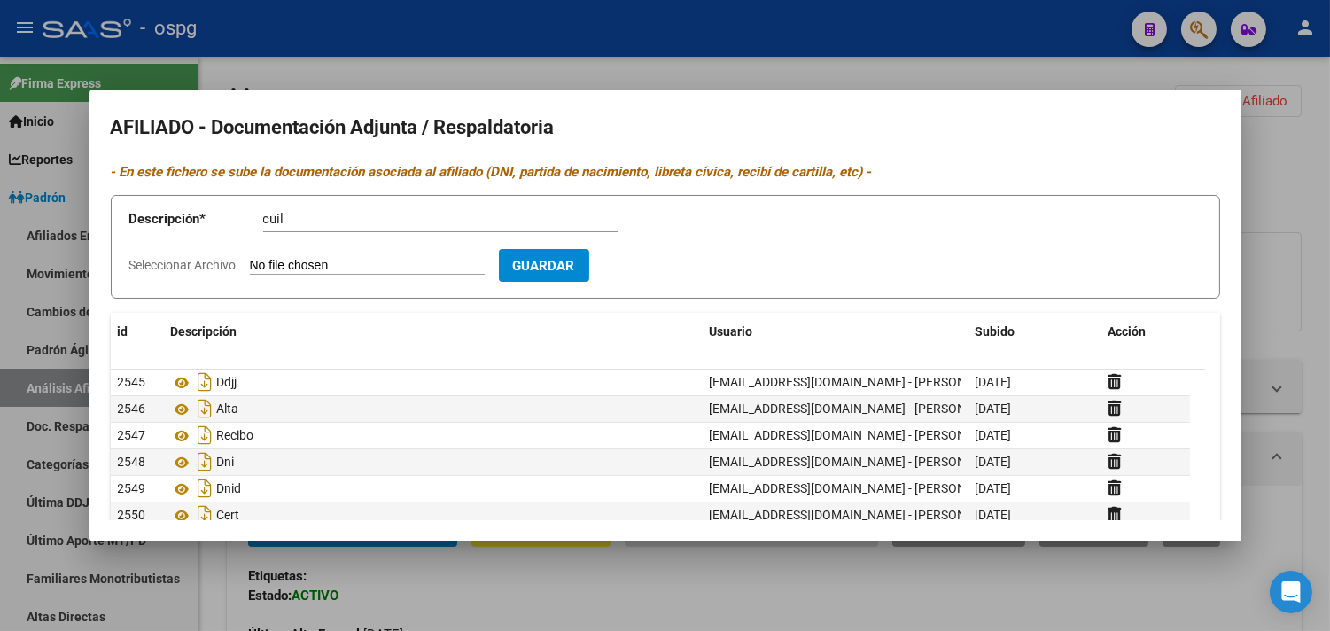
type input "C:\fakepath\cuil alegre.jpg"
drag, startPoint x: 660, startPoint y: 264, endPoint x: 567, endPoint y: 263, distance: 93.1
click at [658, 263] on span "Guardar" at bounding box center [647, 266] width 62 height 16
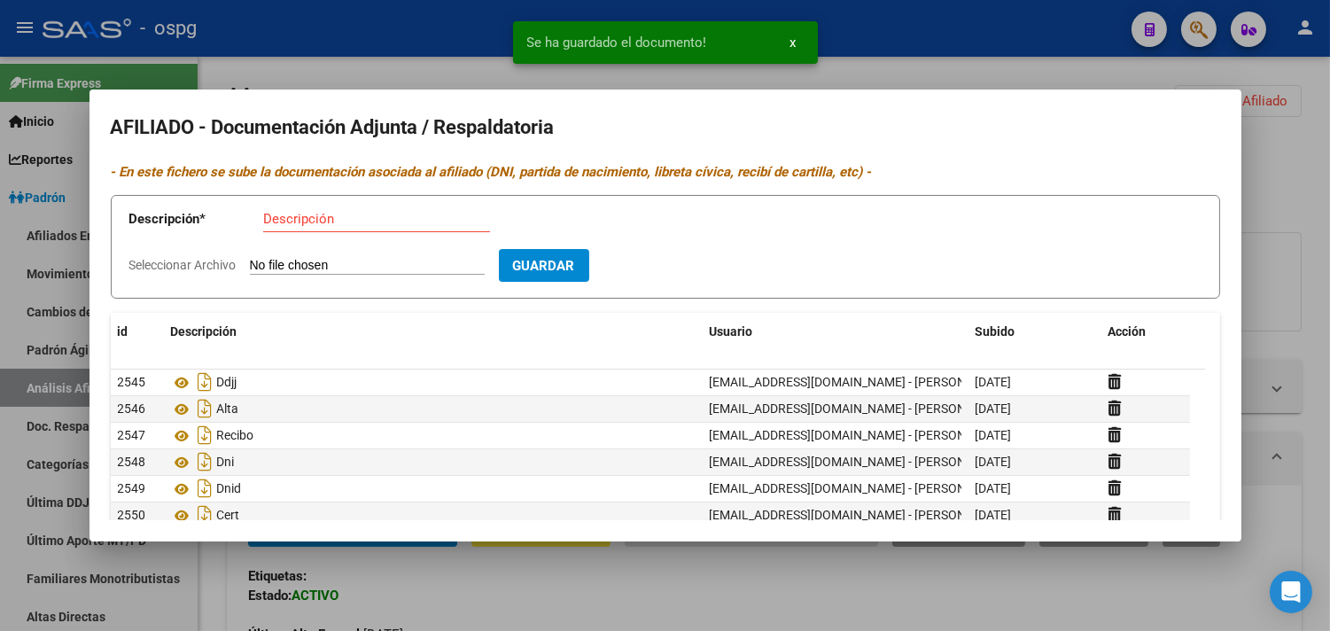
click at [275, 220] on input "Descripción" at bounding box center [376, 219] width 227 height 16
type input "cuil"
click at [258, 271] on input "Seleccionar Archivo" at bounding box center [367, 266] width 235 height 17
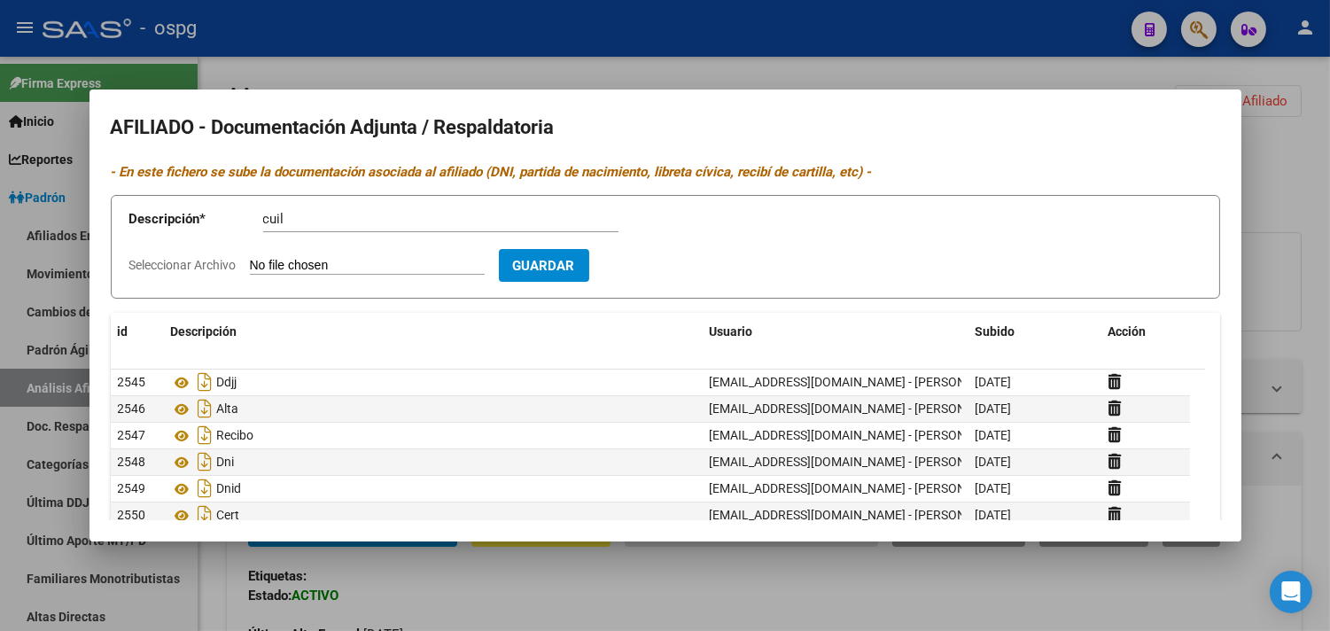
type input "C:\fakepath\cuil alegree.jpg"
click at [659, 267] on span "Guardar" at bounding box center [647, 266] width 62 height 16
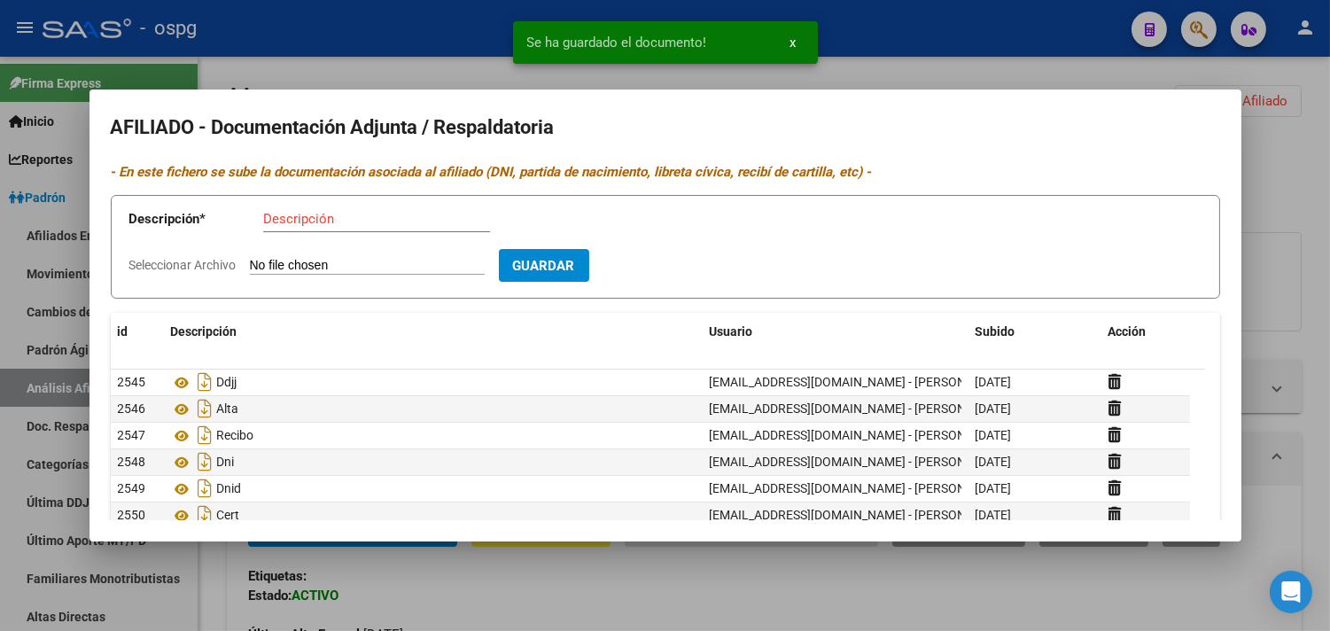
click at [267, 220] on input "Descripción" at bounding box center [376, 219] width 227 height 16
type input "dni mujer"
click at [316, 268] on input "Seleccionar Archivo" at bounding box center [367, 266] width 235 height 17
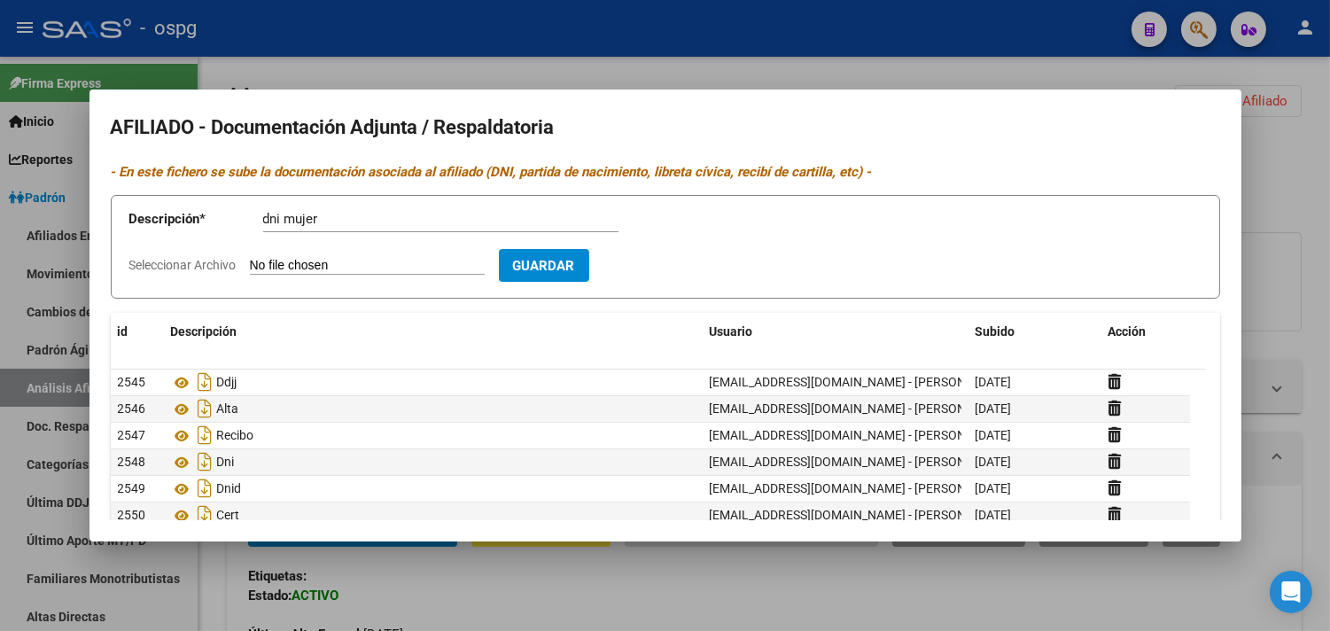
type input "C:\fakepath\dni f alegre.jpg"
click at [667, 281] on button "Guardar" at bounding box center [647, 265] width 90 height 33
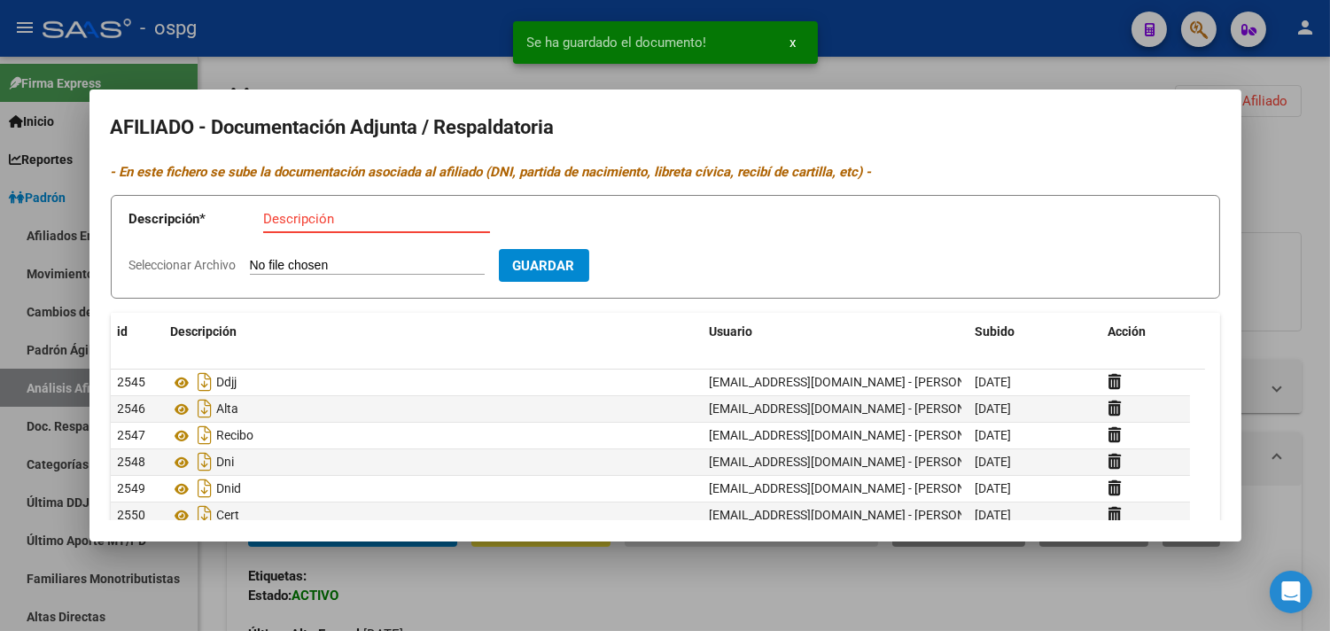
click at [301, 224] on input "Descripción" at bounding box center [376, 219] width 227 height 16
type input "dni mujer"
click at [297, 263] on input "Seleccionar Archivo" at bounding box center [367, 266] width 235 height 17
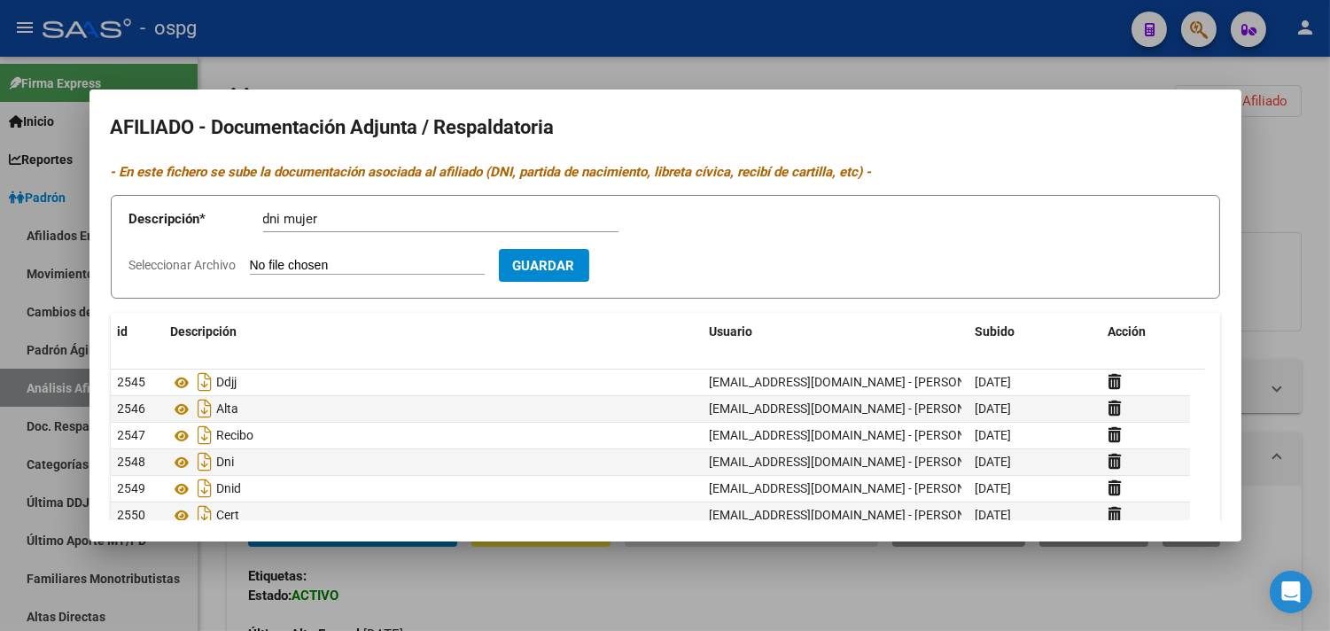
type input "C:\fakepath\dni d alegre.jpg"
click at [683, 275] on button "Guardar" at bounding box center [647, 265] width 90 height 33
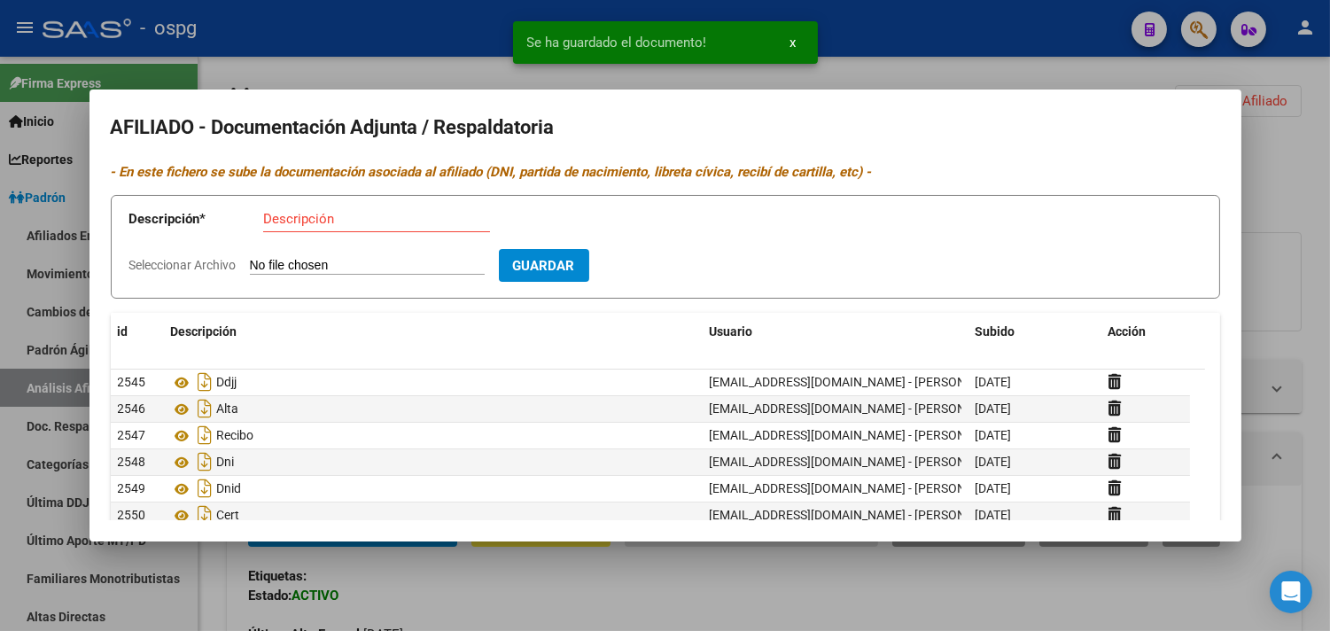
click at [392, 82] on div at bounding box center [665, 315] width 1330 height 631
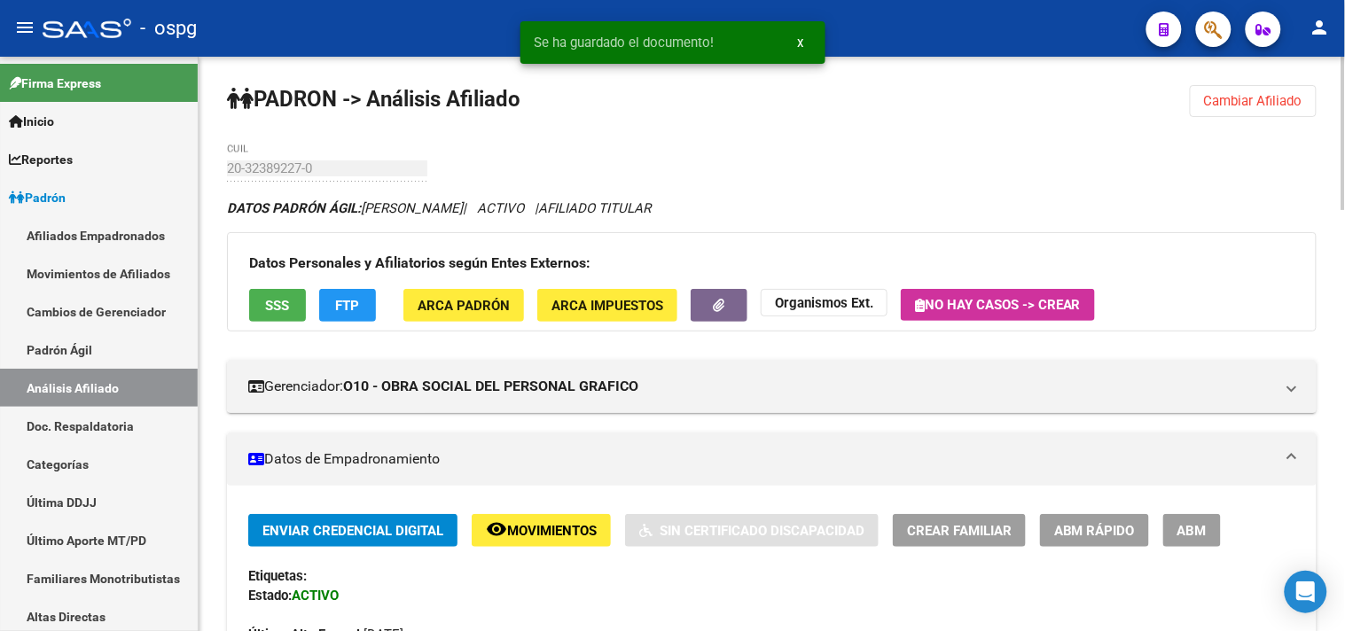
click at [709, 306] on button "button" at bounding box center [719, 305] width 57 height 33
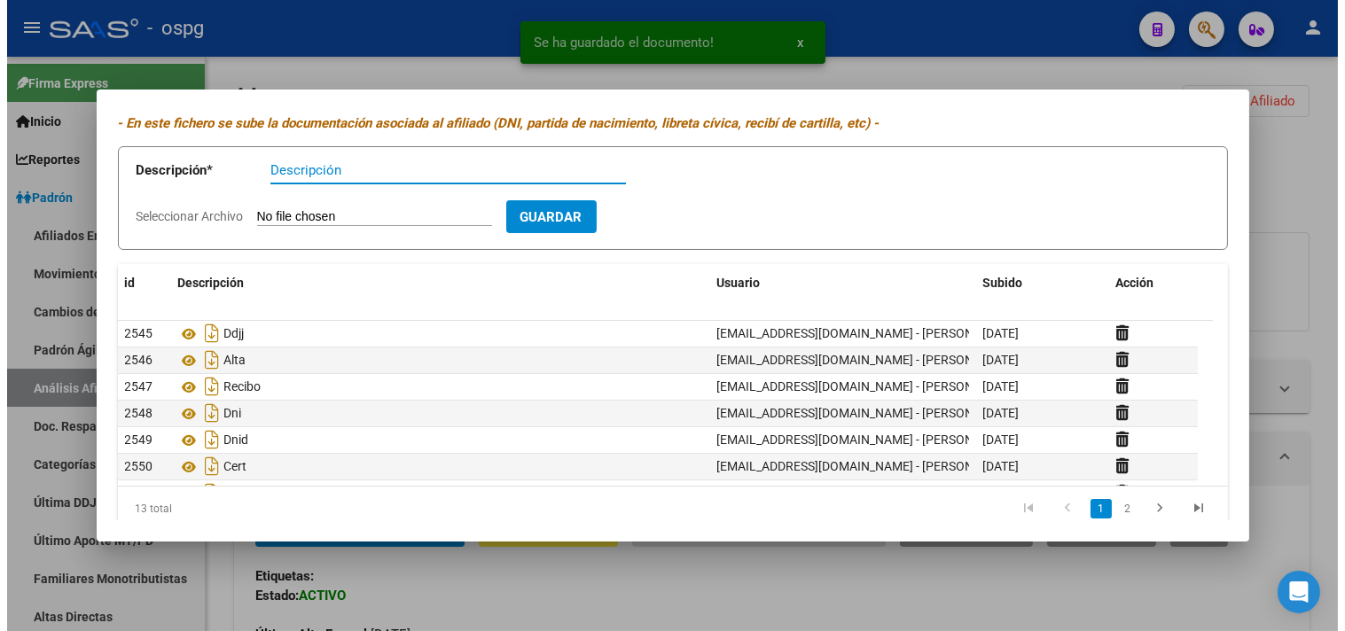
scroll to position [73, 0]
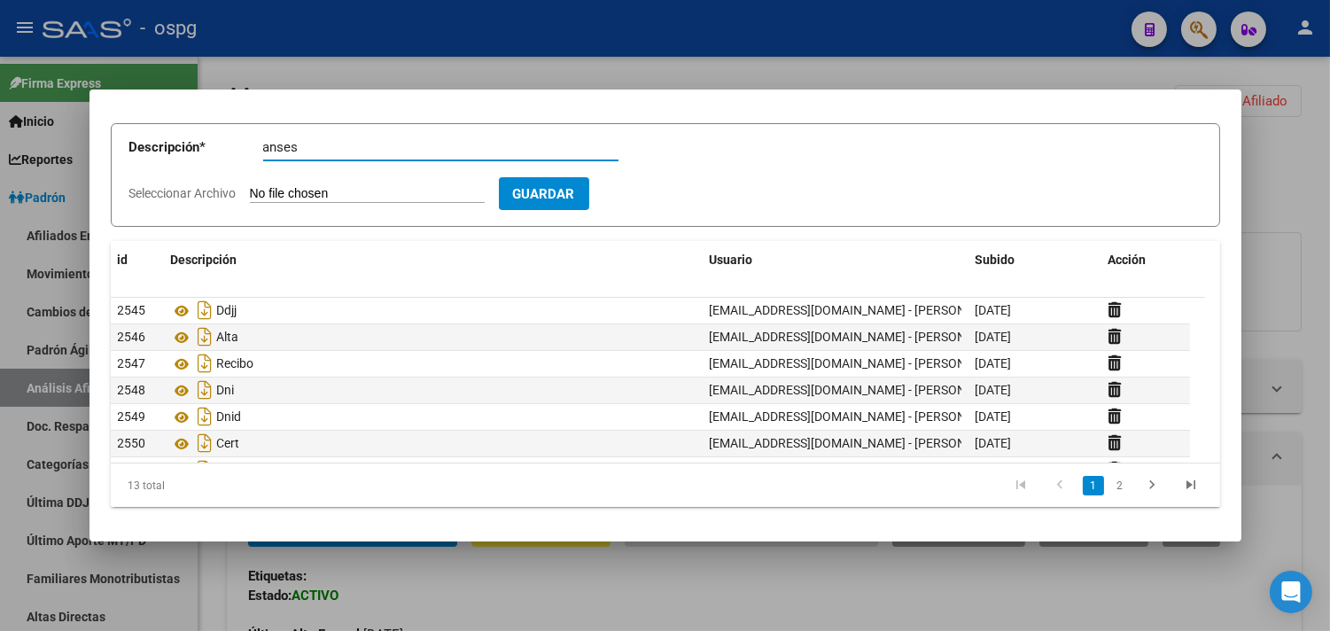
type input "anses"
click at [276, 185] on app-file-uploader "Seleccionar Archivo" at bounding box center [314, 193] width 370 height 16
click at [276, 188] on input "Seleccionar Archivo" at bounding box center [367, 194] width 235 height 17
type input "C:\fakepath\matrimionio alegre.jpg"
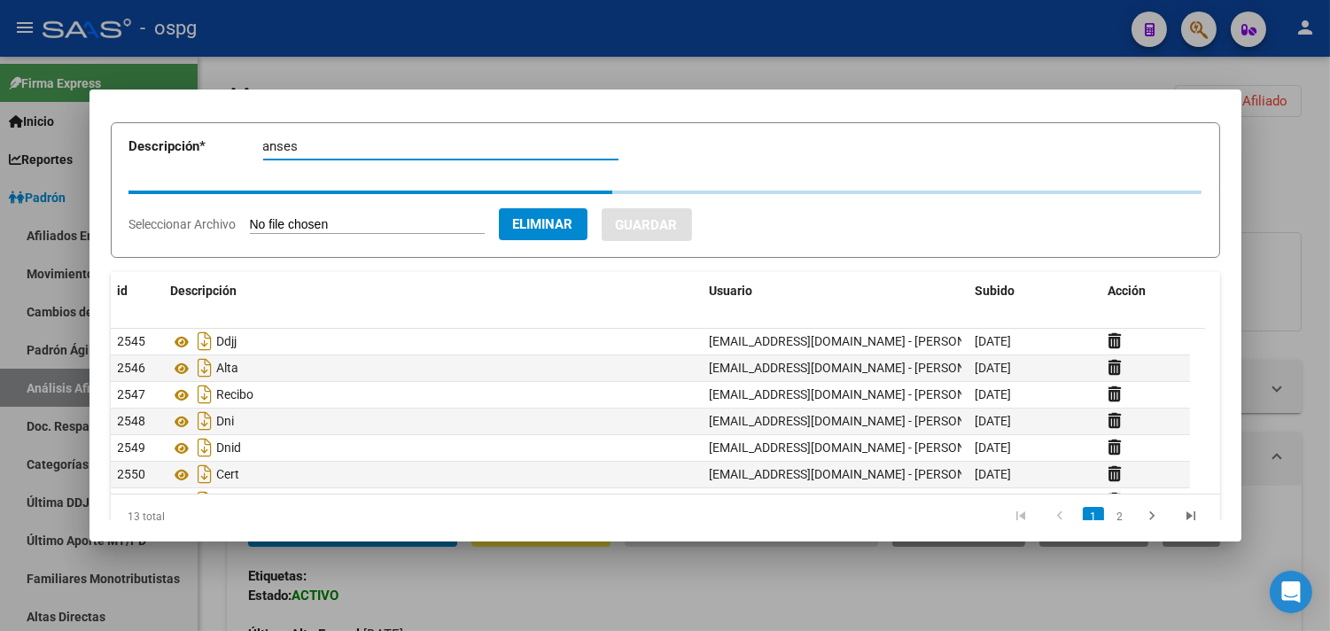
drag, startPoint x: 298, startPoint y: 145, endPoint x: 224, endPoint y: 147, distance: 73.6
click at [224, 147] on app-form-text-field "Descripción * anses Descripción" at bounding box center [386, 149] width 515 height 53
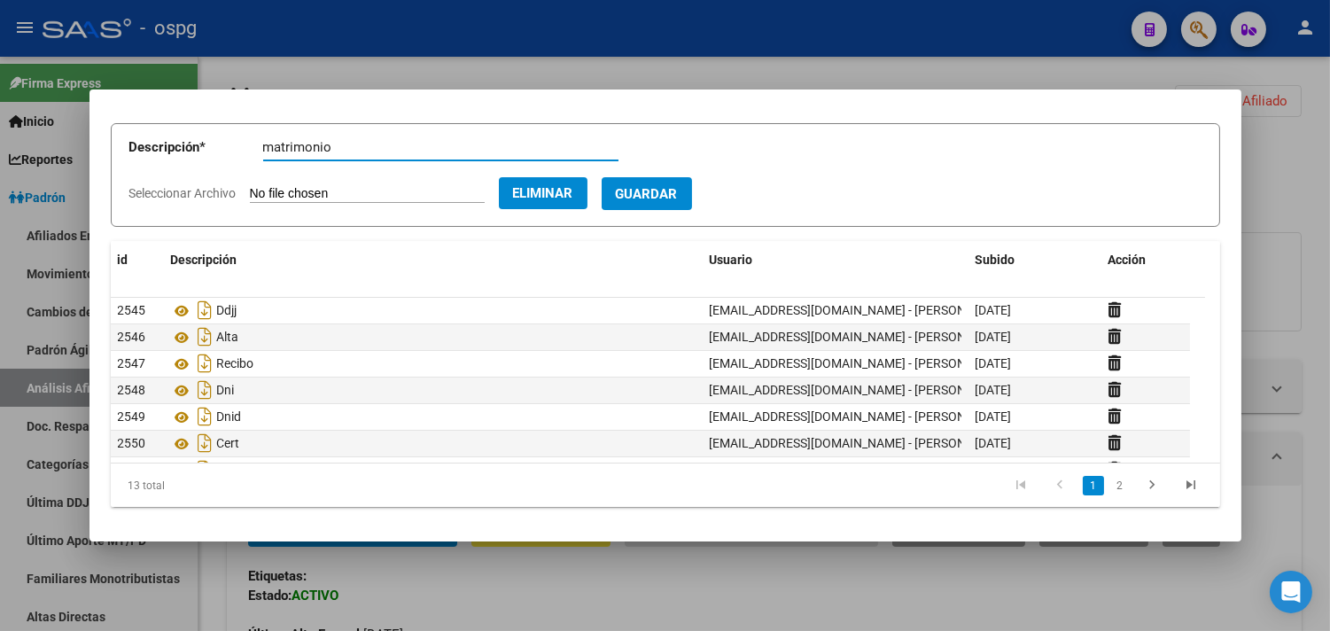
type input "matrimonio"
click at [678, 186] on span "Guardar" at bounding box center [647, 194] width 62 height 16
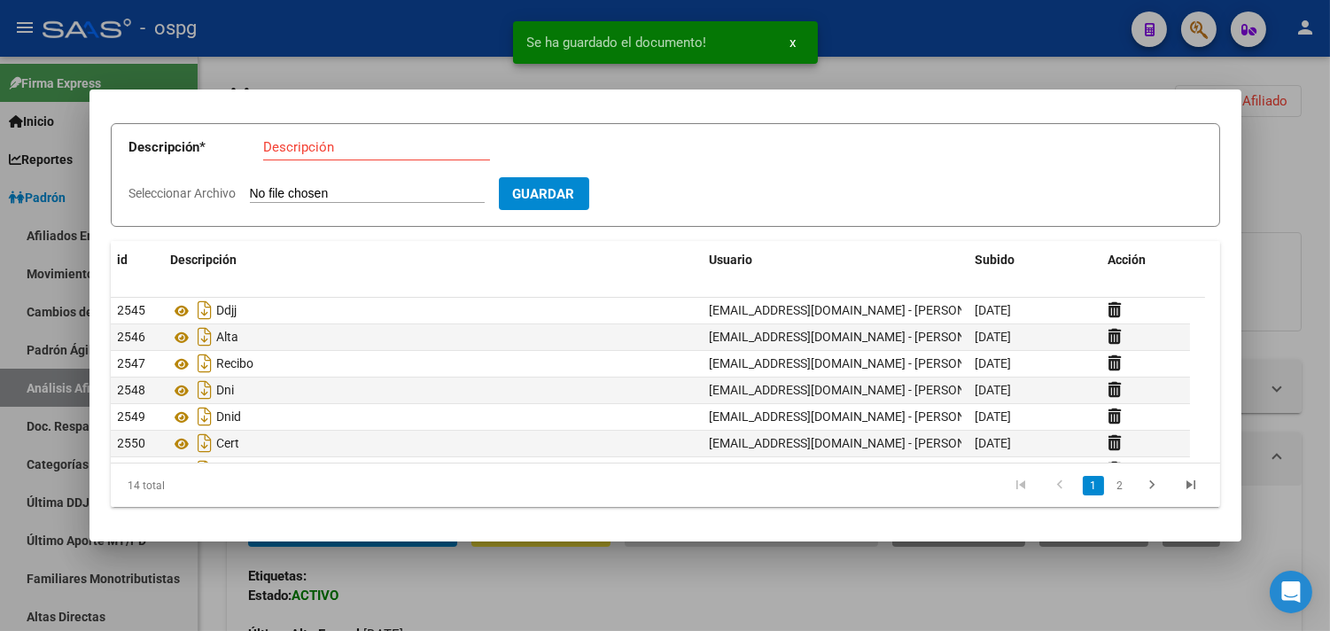
click at [373, 15] on div at bounding box center [665, 315] width 1330 height 631
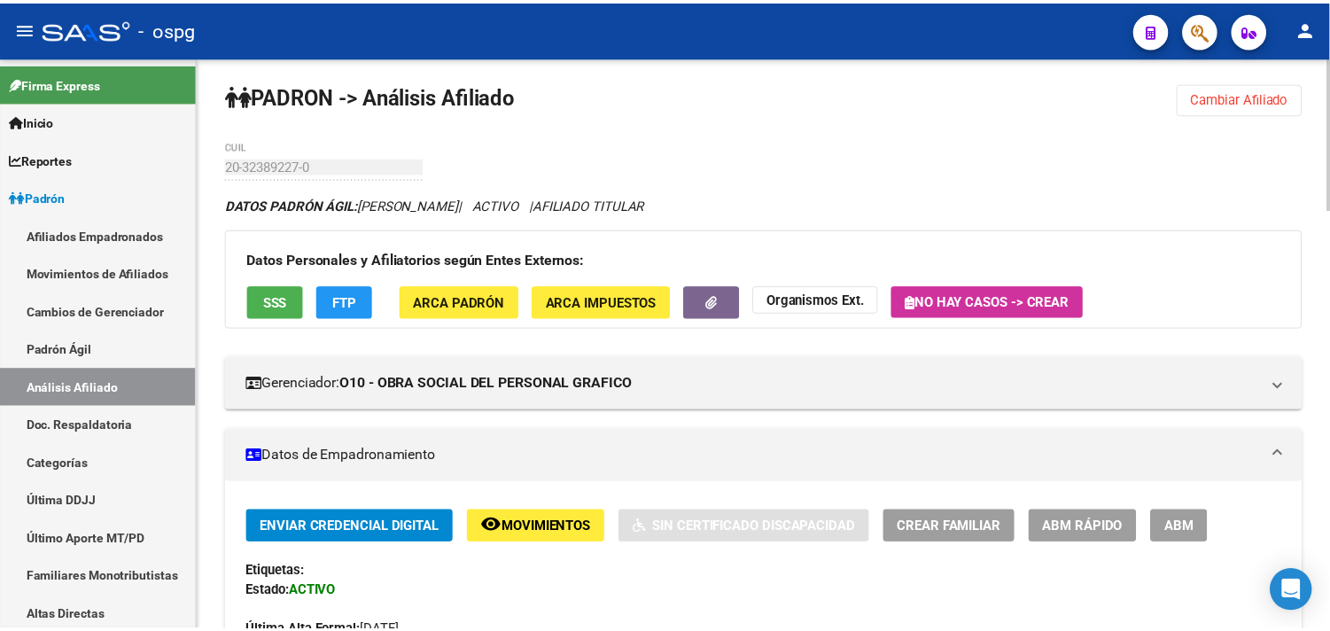
scroll to position [0, 0]
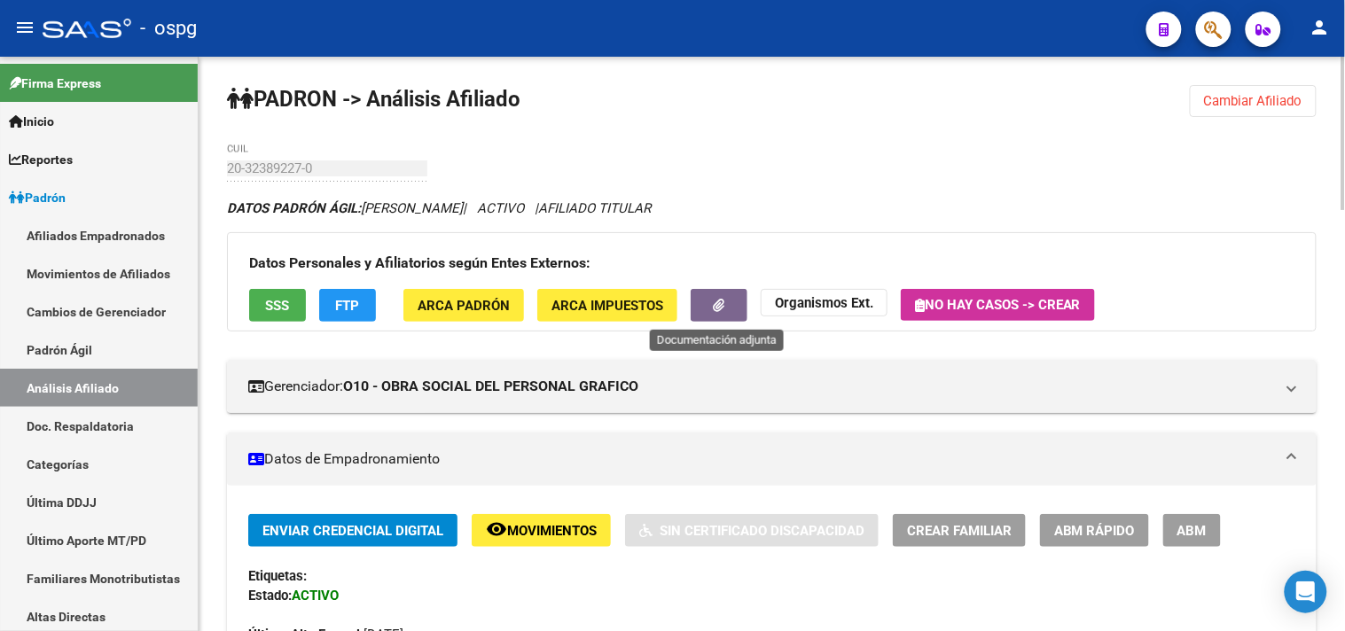
click at [714, 314] on button "button" at bounding box center [719, 305] width 57 height 33
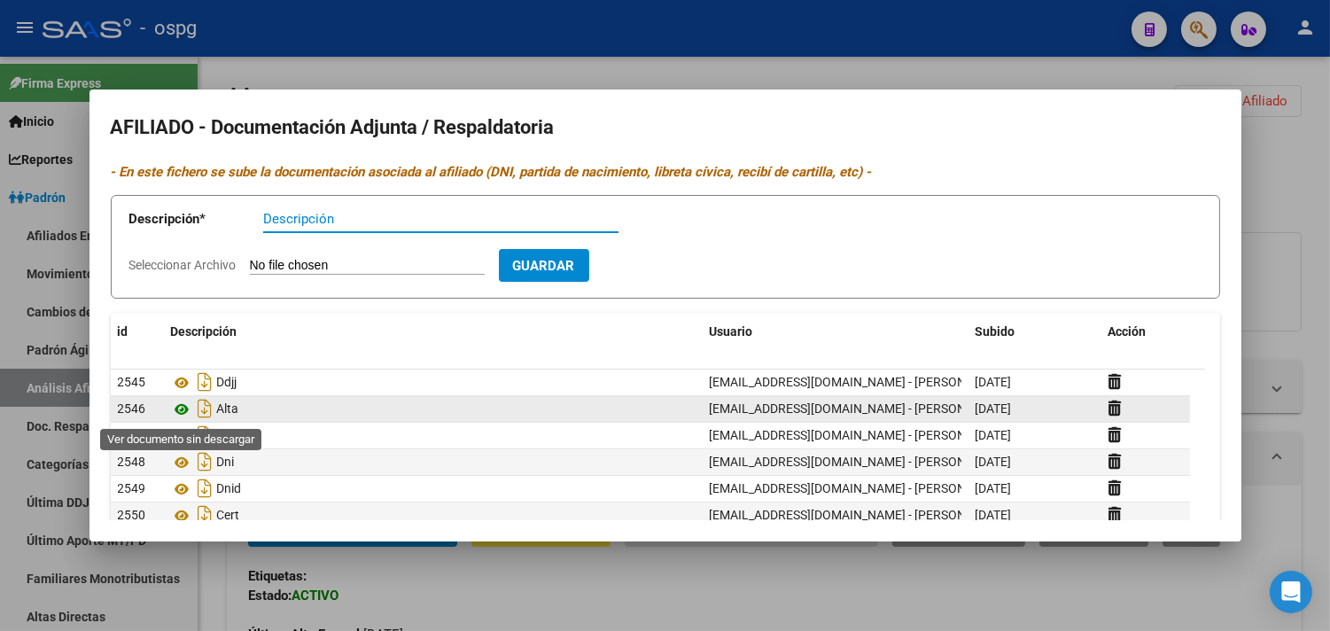
click at [178, 413] on icon at bounding box center [182, 409] width 23 height 21
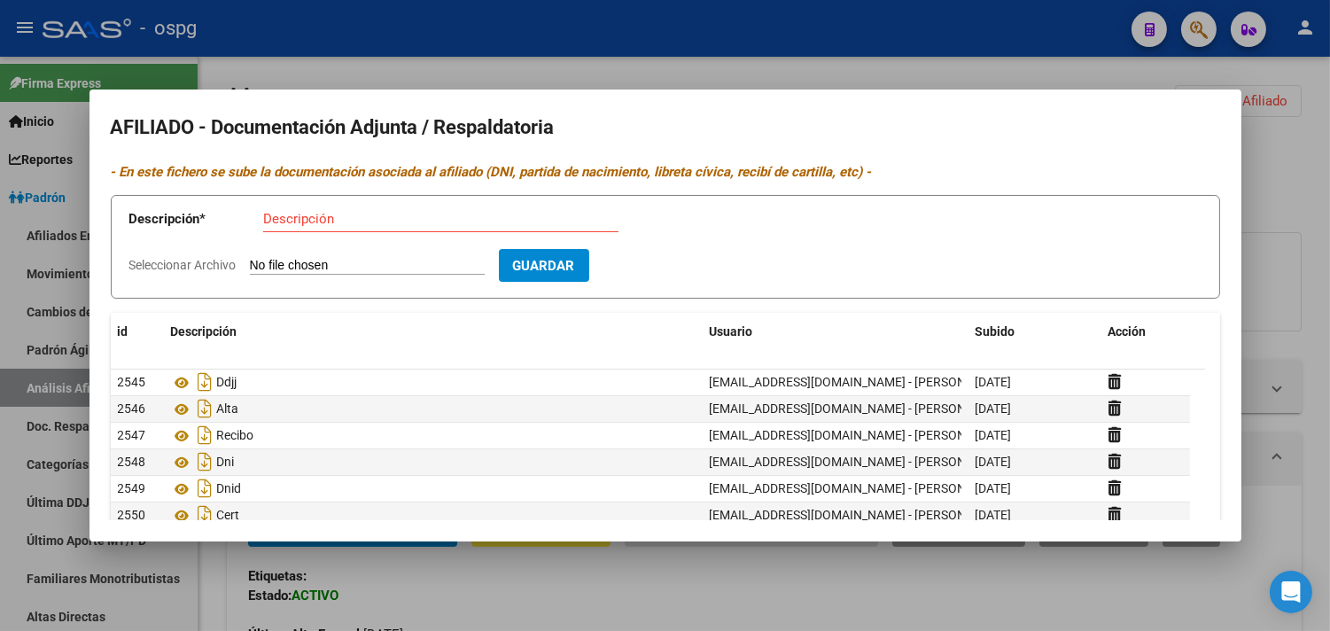
click at [491, 59] on div at bounding box center [665, 315] width 1330 height 631
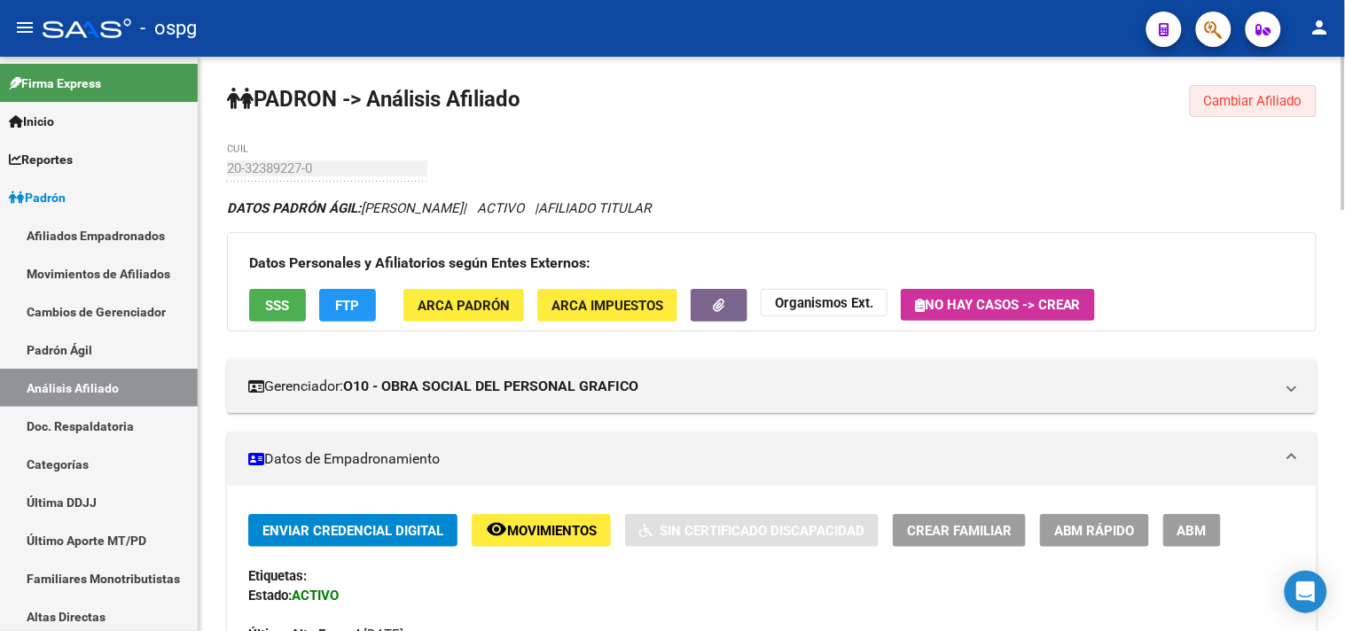
click at [1285, 93] on span "Cambiar Afiliado" at bounding box center [1253, 101] width 98 height 16
